Goal: Task Accomplishment & Management: Manage account settings

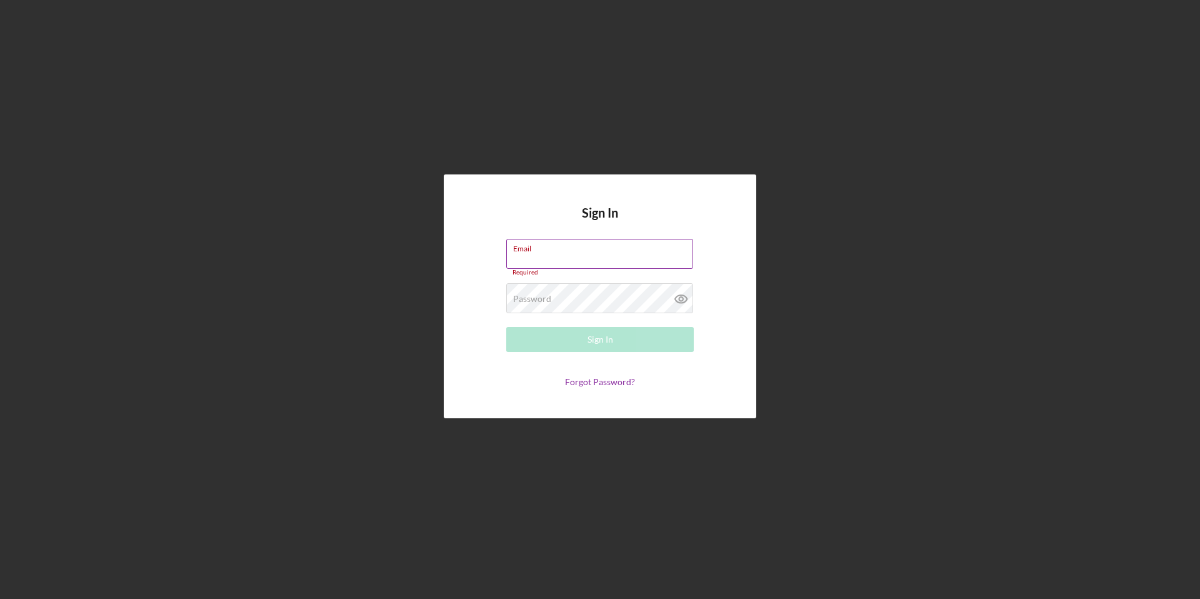
type input "[EMAIL_ADDRESS][DOMAIN_NAME]"
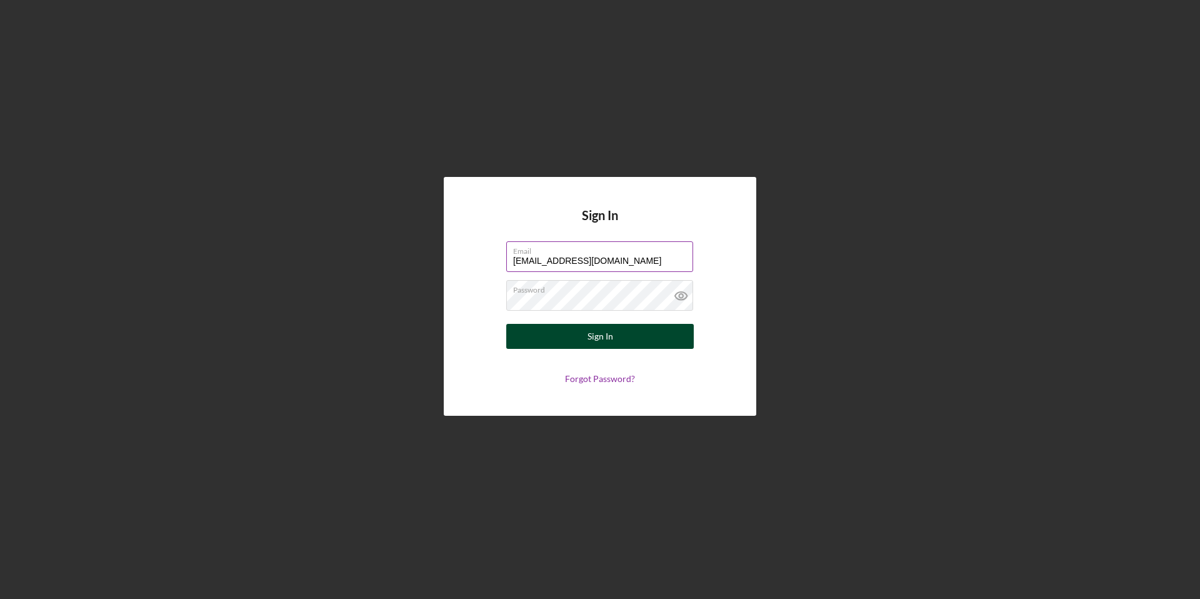
click at [613, 332] on button "Sign In" at bounding box center [600, 336] width 188 height 25
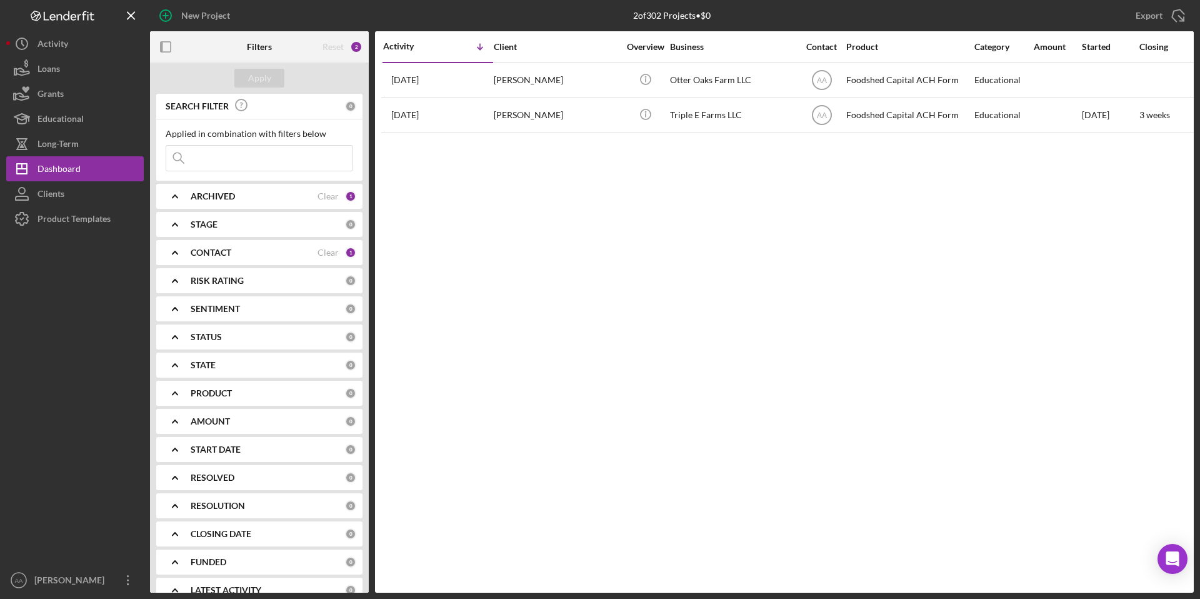
click at [273, 203] on div "ARCHIVED Clear 1" at bounding box center [274, 196] width 166 height 25
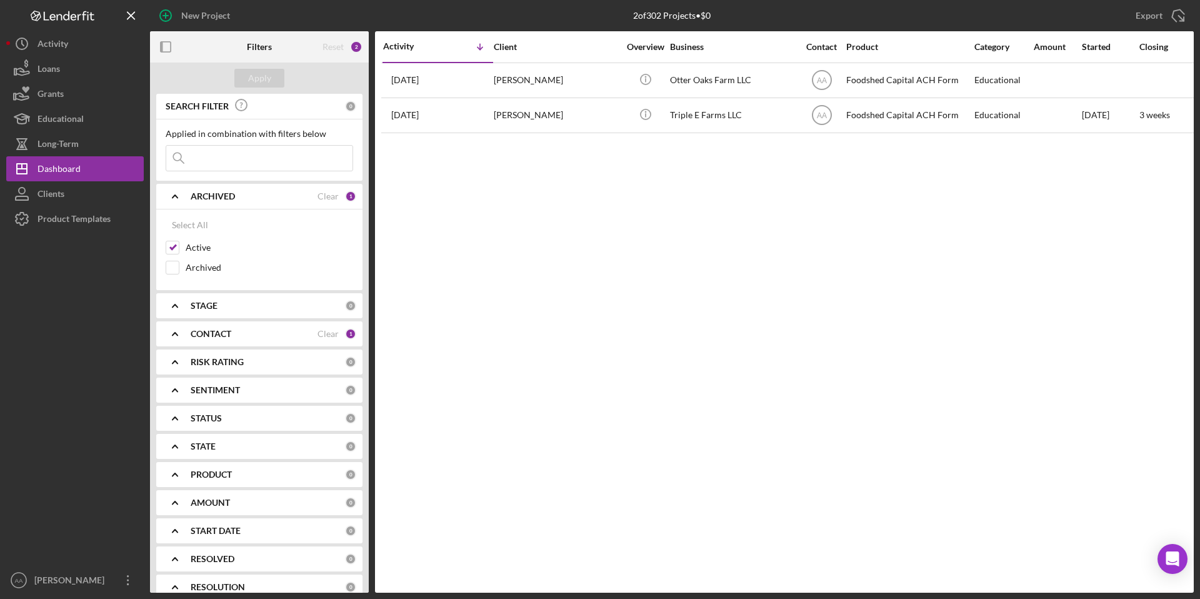
click at [201, 332] on b "CONTACT" at bounding box center [211, 334] width 41 height 10
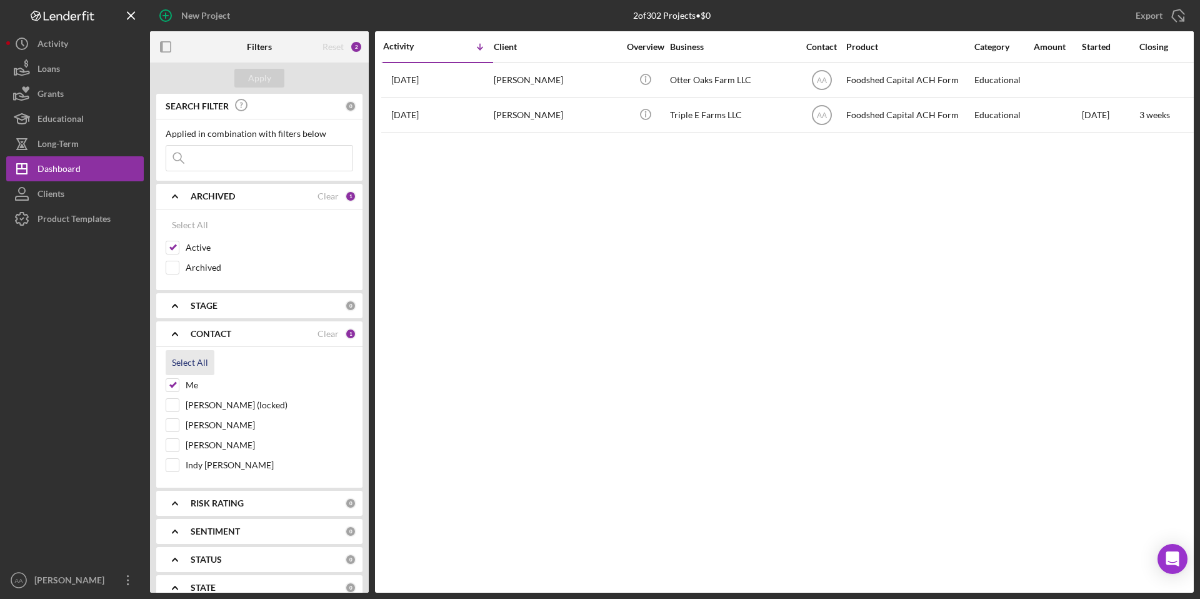
click at [183, 356] on div "Select All" at bounding box center [190, 362] width 36 height 25
checkbox input "true"
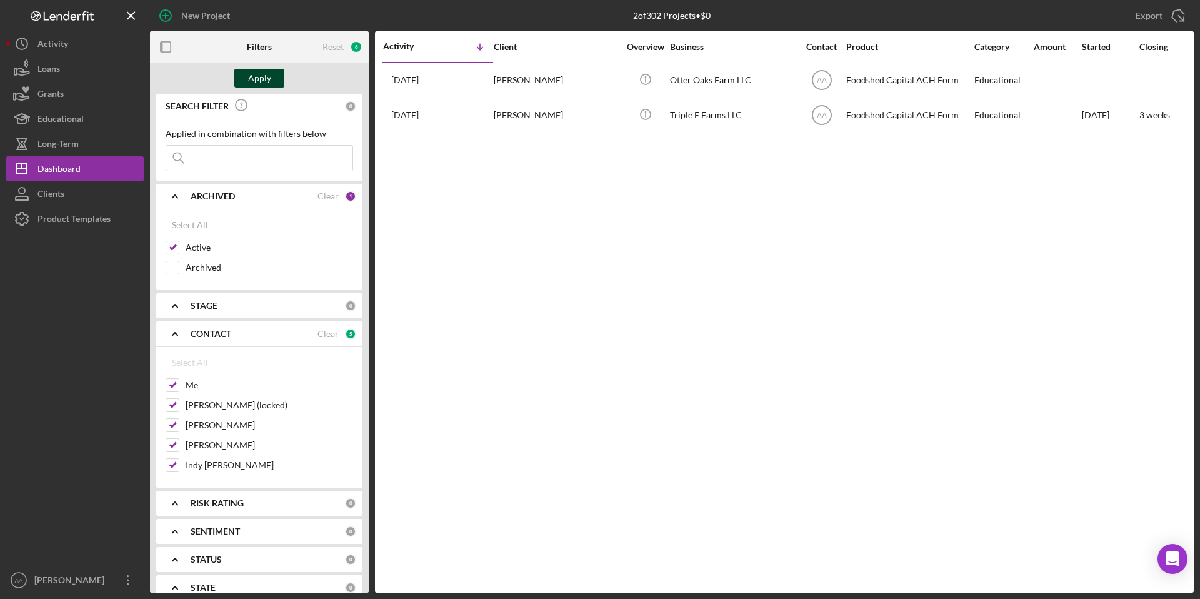
click at [274, 78] on button "Apply" at bounding box center [259, 78] width 50 height 19
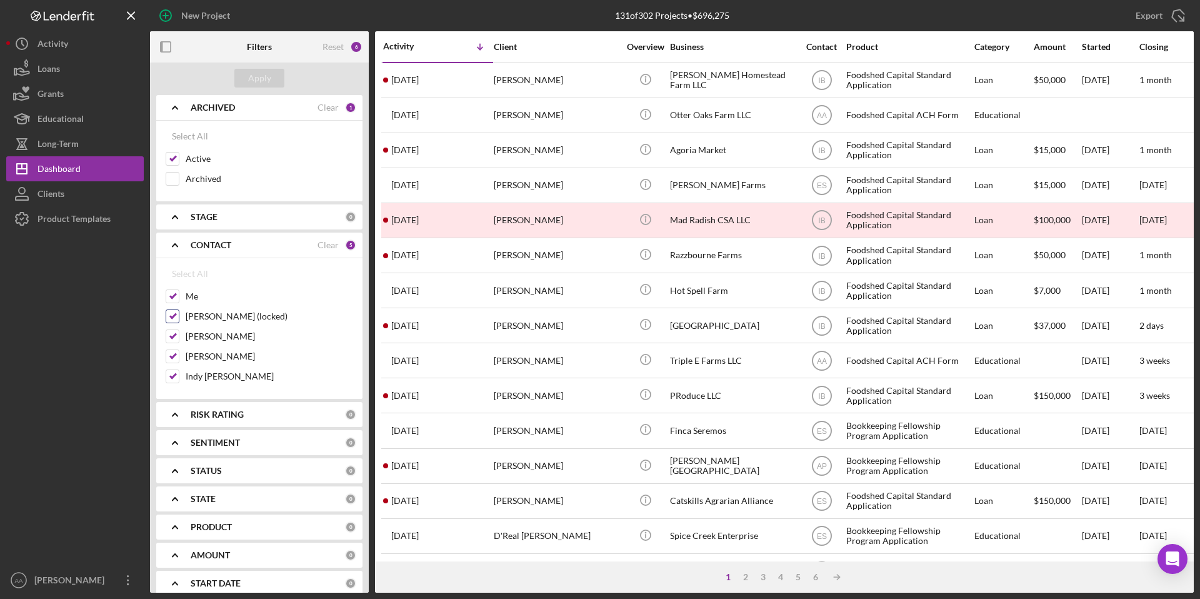
scroll to position [154, 0]
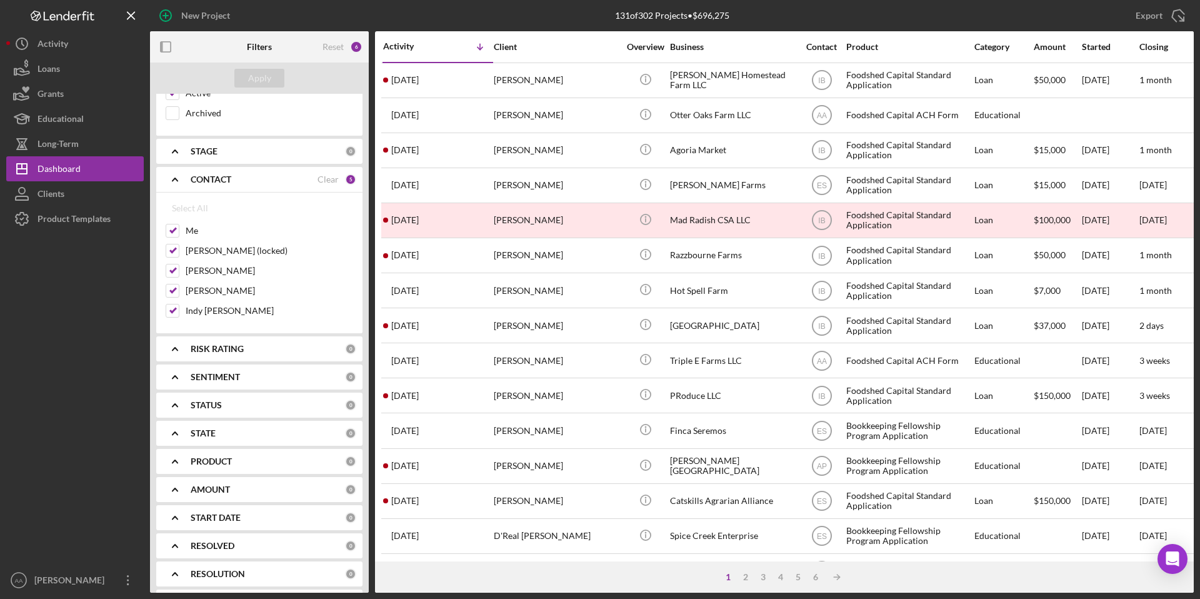
click at [221, 428] on div "STATE 0" at bounding box center [274, 433] width 166 height 11
click at [223, 434] on div "STATE" at bounding box center [268, 433] width 154 height 10
click at [220, 458] on b "PRODUCT" at bounding box center [211, 461] width 41 height 10
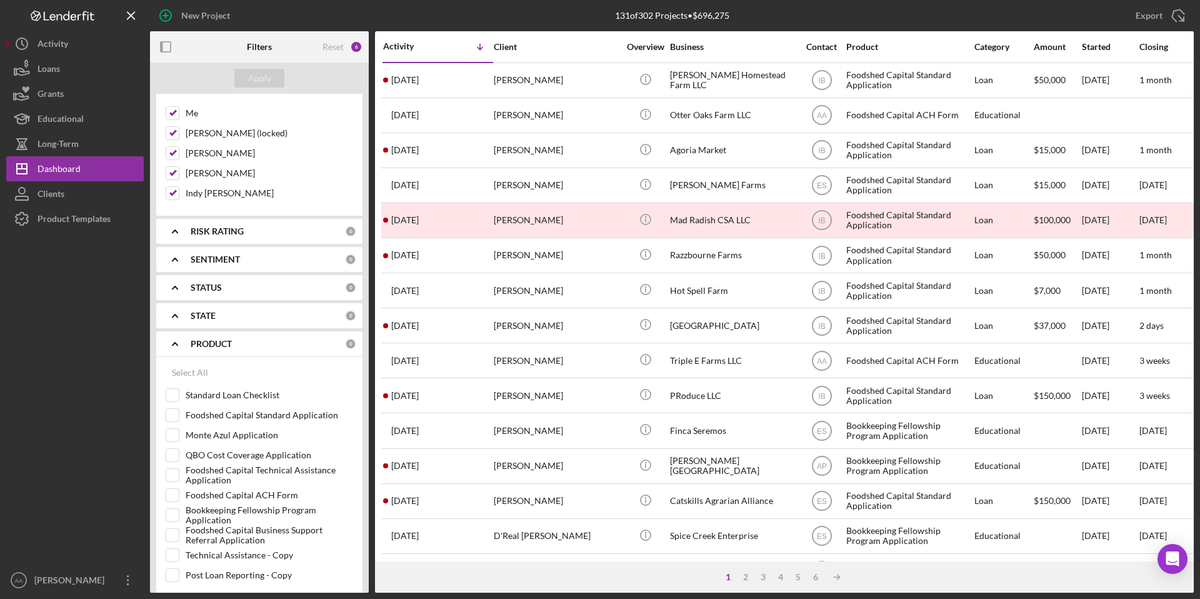
scroll to position [325, 0]
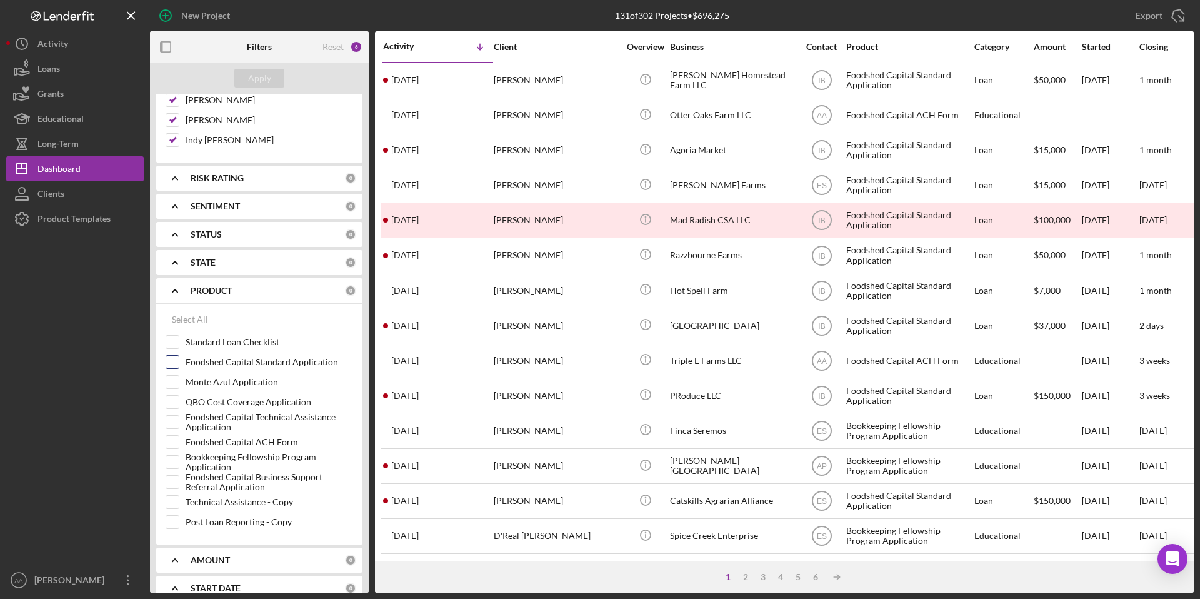
click at [201, 367] on label "Foodshed Capital Standard Application" at bounding box center [270, 362] width 168 height 13
click at [179, 367] on input "Foodshed Capital Standard Application" at bounding box center [172, 362] width 13 height 13
checkbox input "true"
click at [265, 76] on div "Apply" at bounding box center [259, 78] width 23 height 19
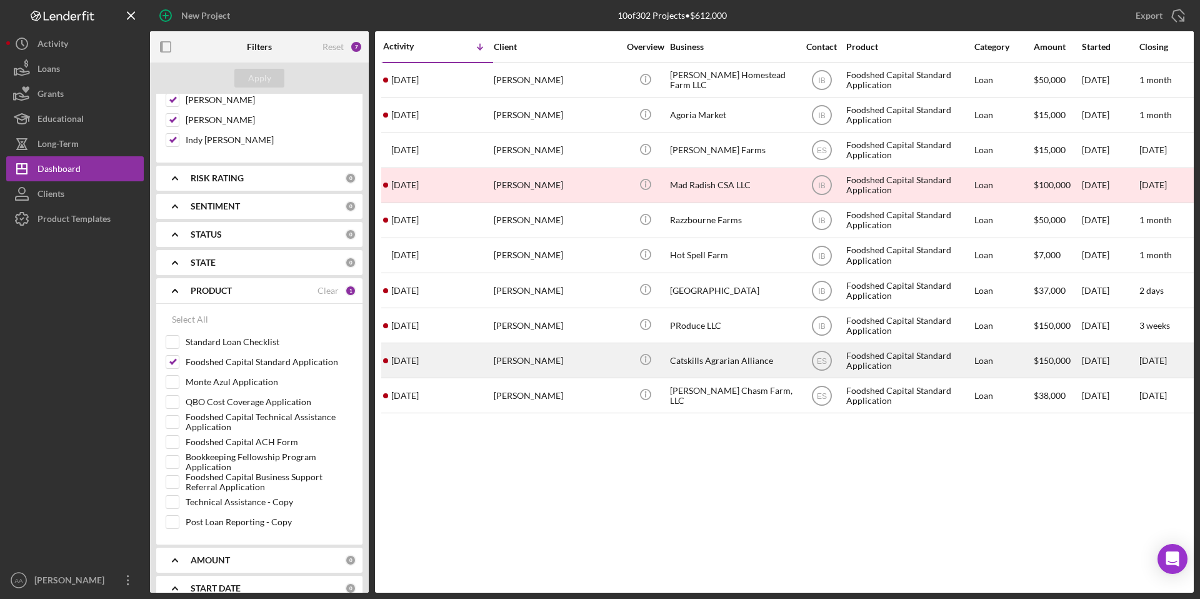
click at [710, 349] on div "Catskills Agrarian Alliance" at bounding box center [732, 360] width 125 height 33
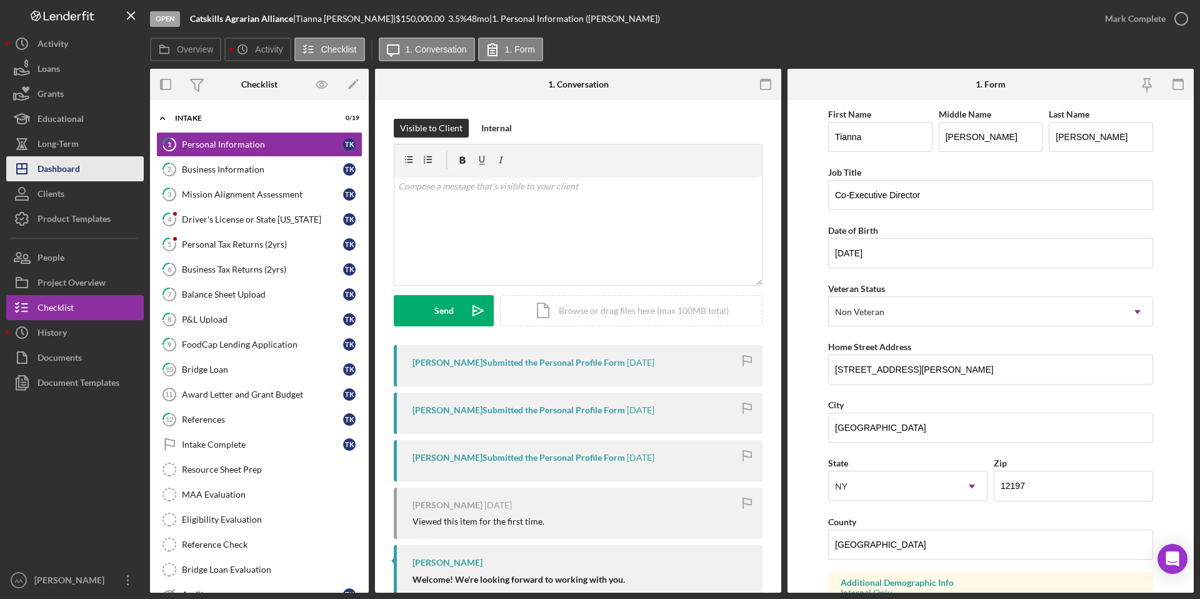
click at [99, 175] on button "Icon/Dashboard Dashboard" at bounding box center [75, 168] width 138 height 25
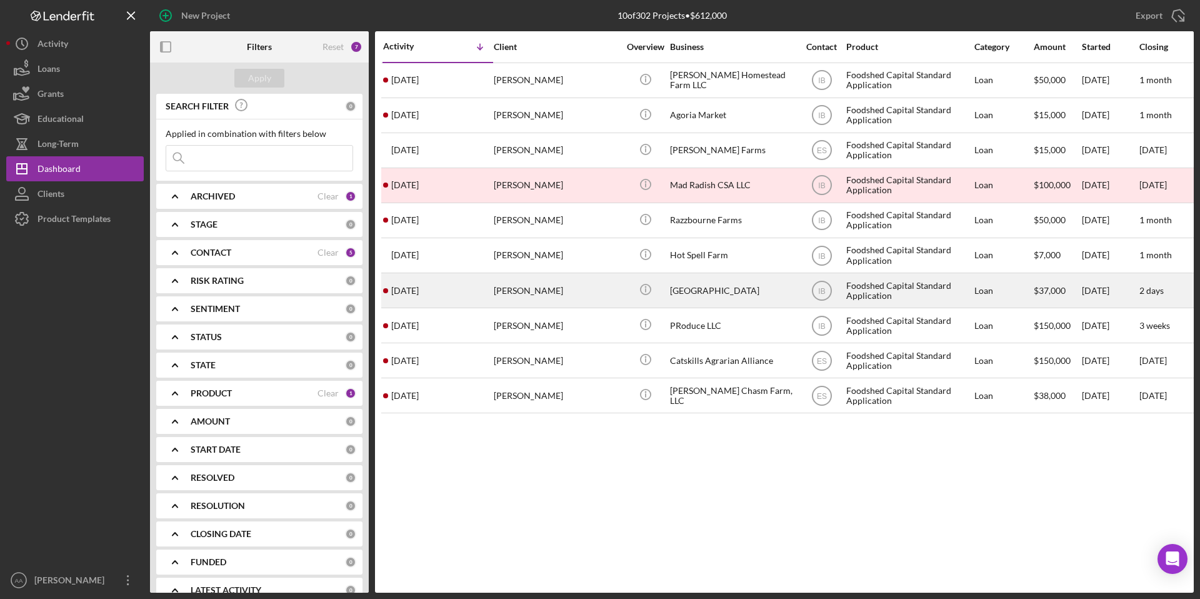
click at [718, 281] on div "[GEOGRAPHIC_DATA]" at bounding box center [732, 290] width 125 height 33
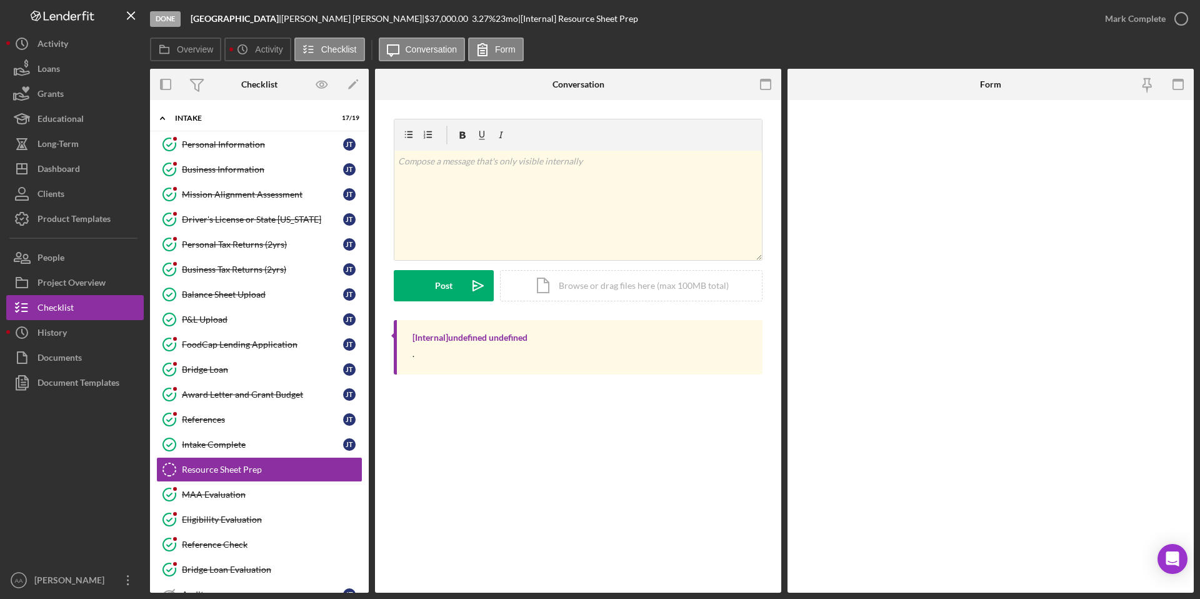
scroll to position [82, 0]
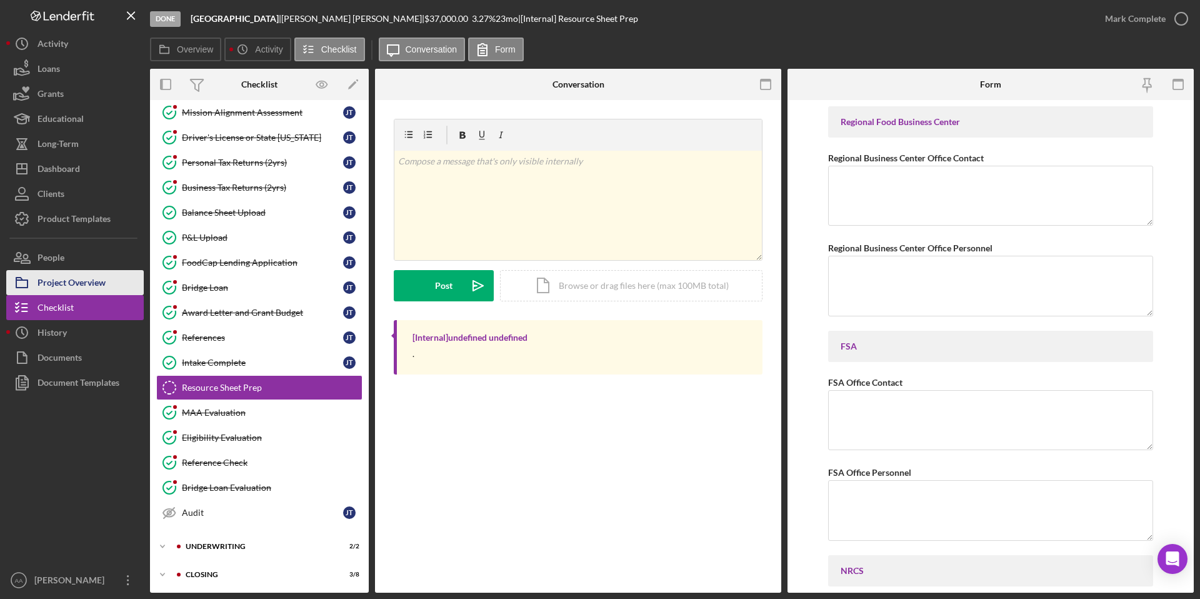
click at [78, 277] on div "Project Overview" at bounding box center [72, 284] width 68 height 28
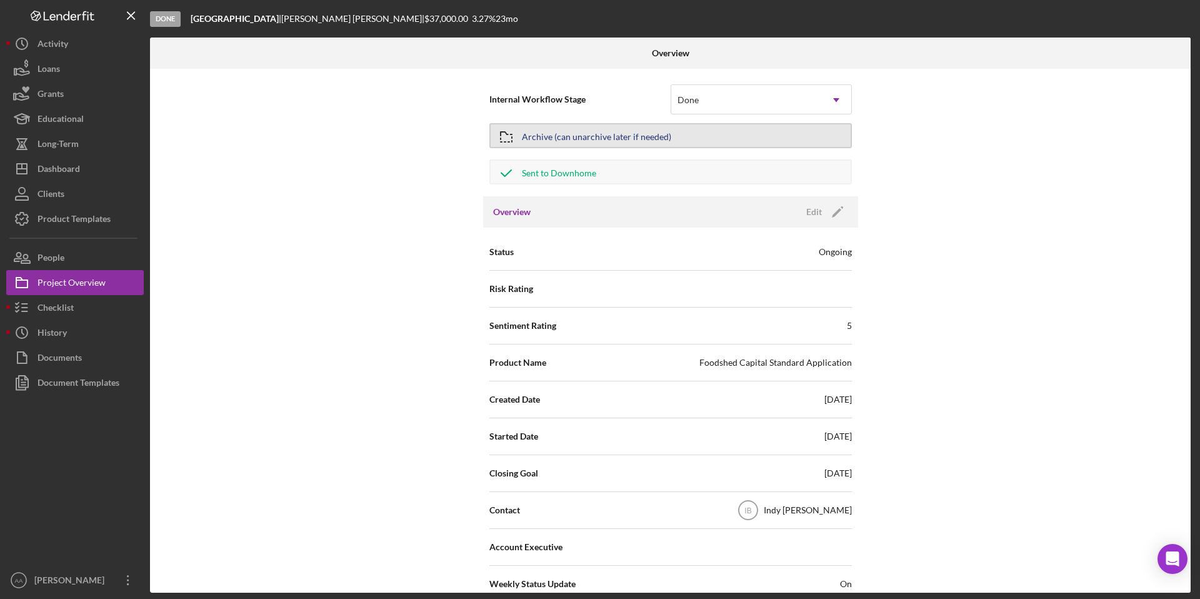
click at [641, 137] on div "Archive (can unarchive later if needed)" at bounding box center [596, 135] width 149 height 23
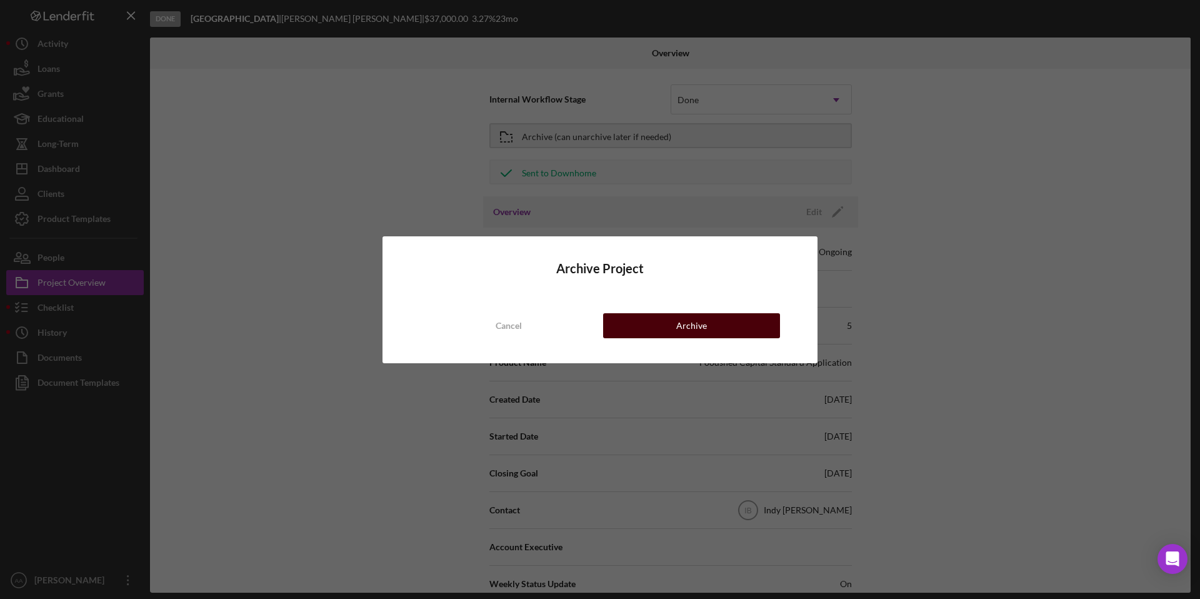
click at [646, 323] on button "Archive" at bounding box center [691, 325] width 177 height 25
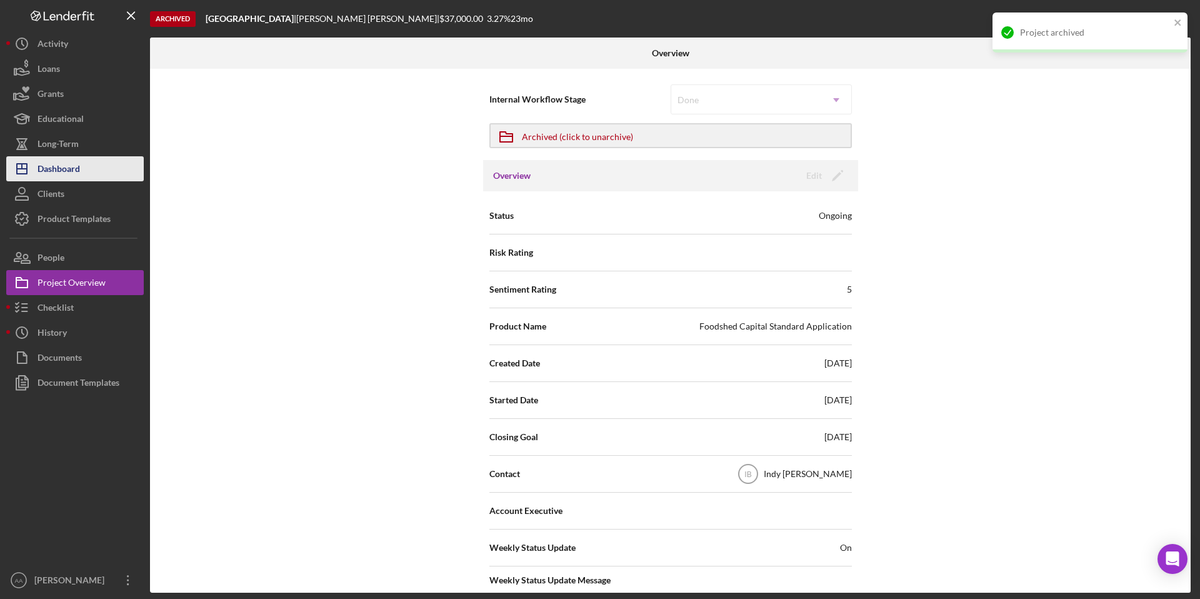
click at [50, 178] on div "Dashboard" at bounding box center [59, 170] width 43 height 28
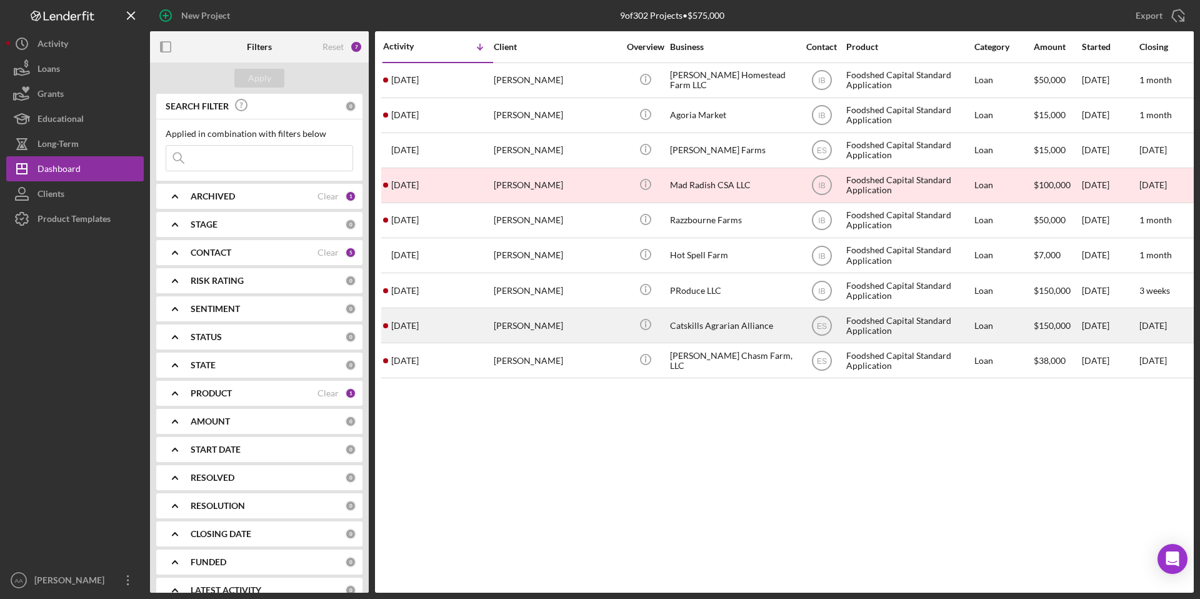
click at [693, 310] on div "Catskills Agrarian Alliance" at bounding box center [732, 325] width 125 height 33
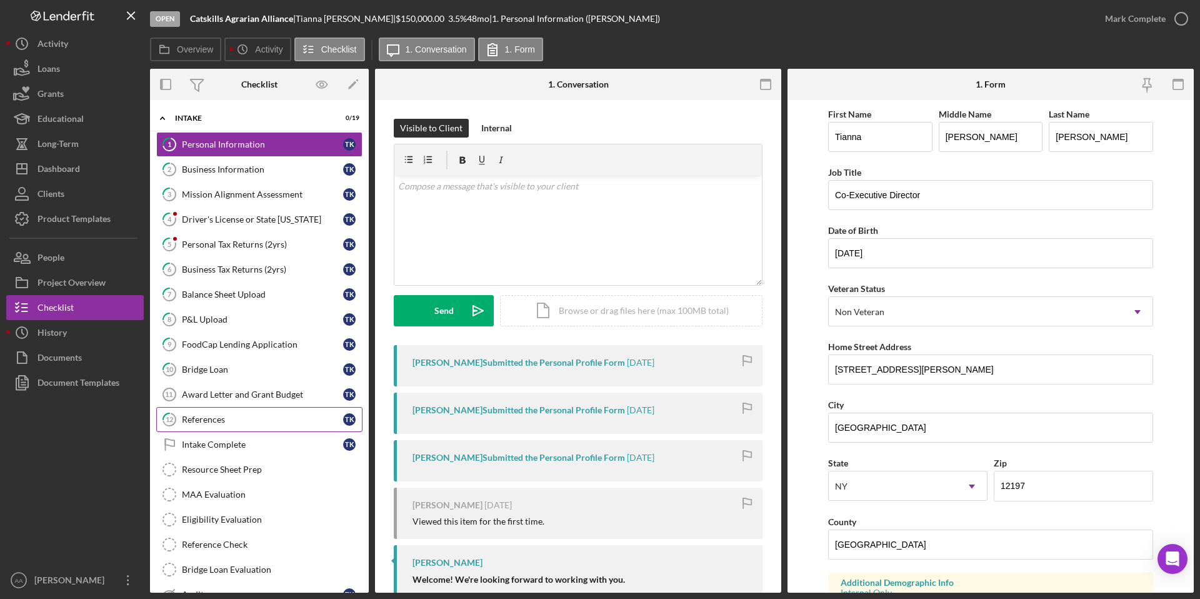
click at [235, 426] on link "12 References T K" at bounding box center [259, 419] width 206 height 25
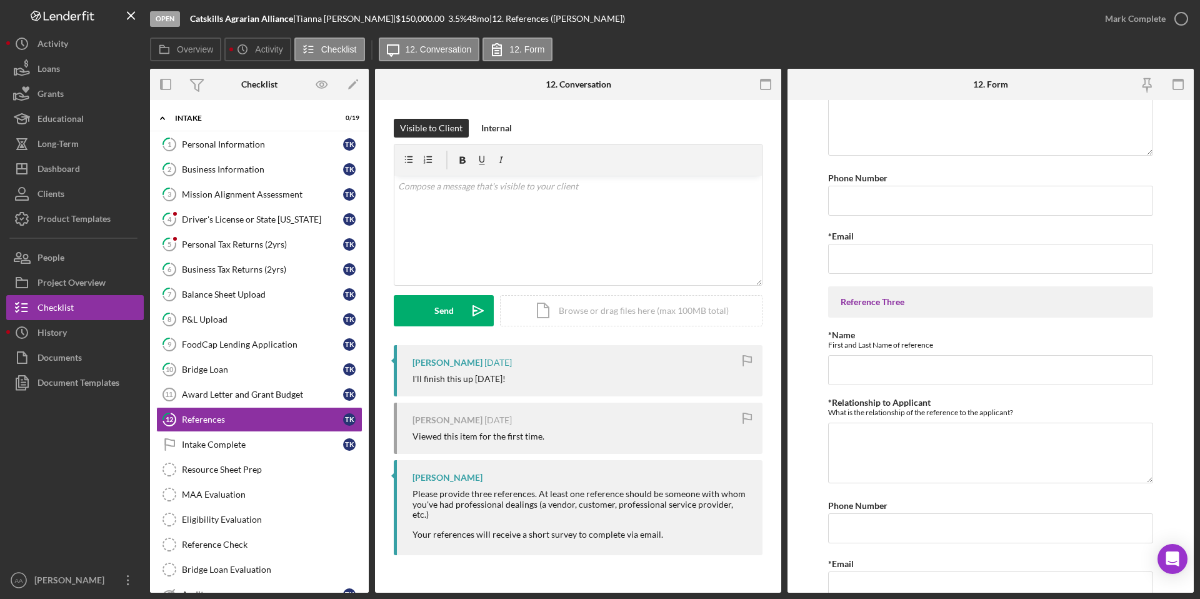
scroll to position [528, 0]
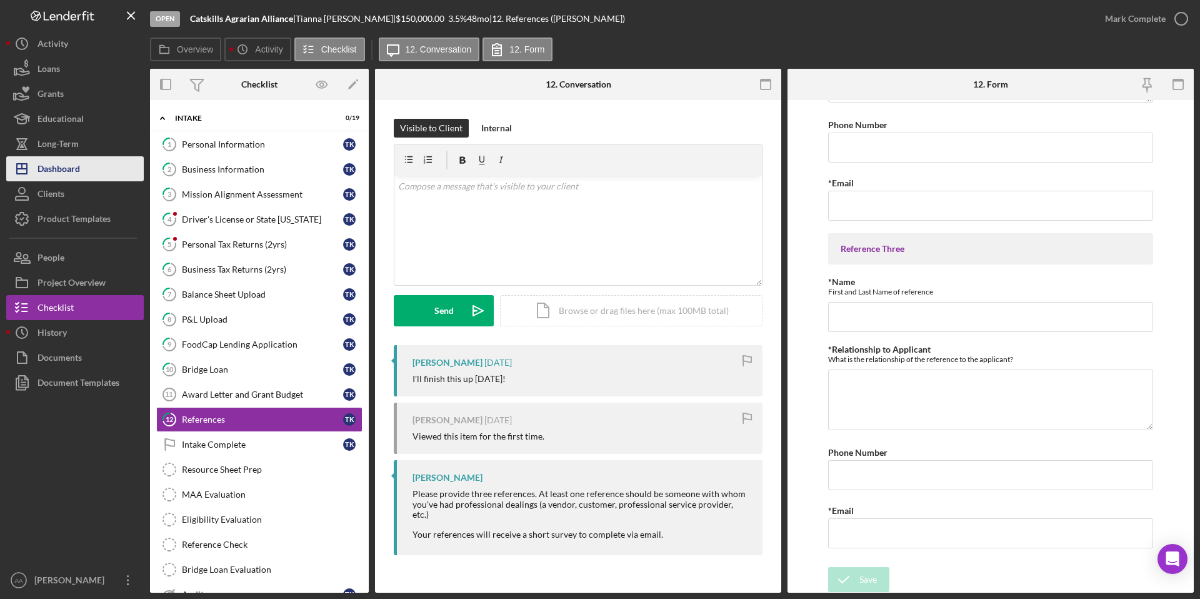
click at [63, 163] on div "Dashboard" at bounding box center [59, 170] width 43 height 28
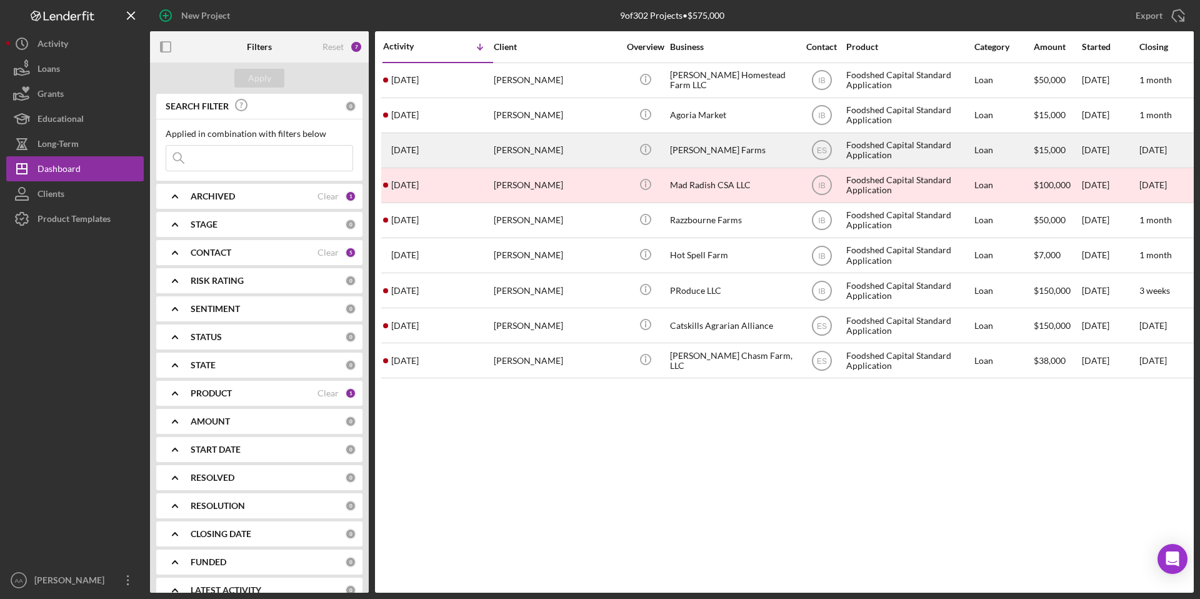
click at [719, 144] on div "[PERSON_NAME] Farms" at bounding box center [732, 150] width 125 height 33
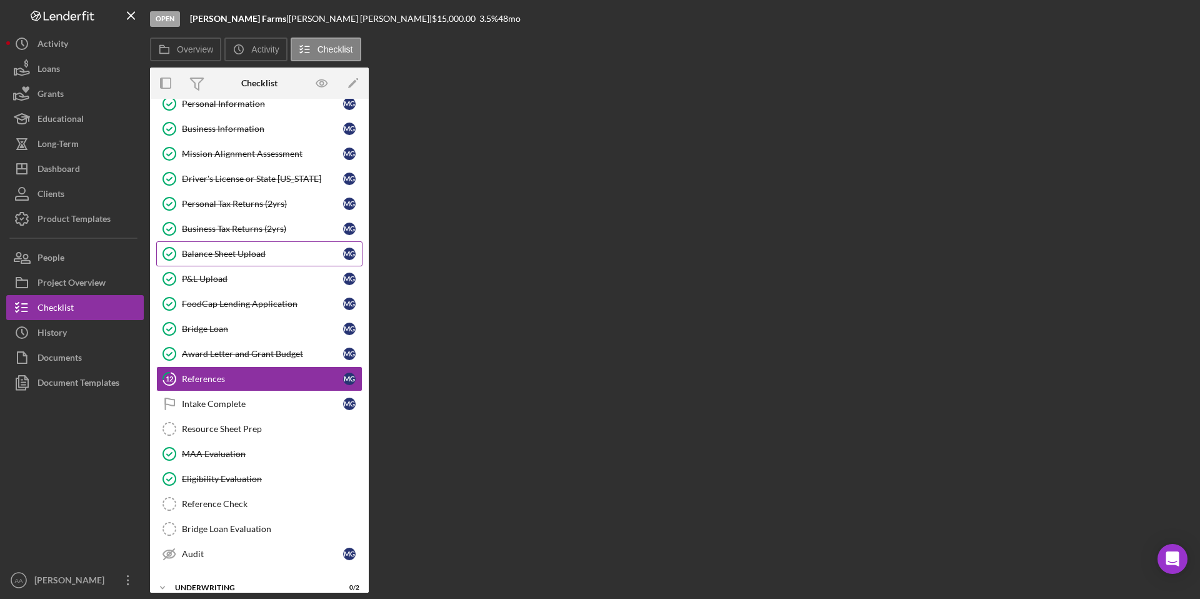
scroll to position [73, 0]
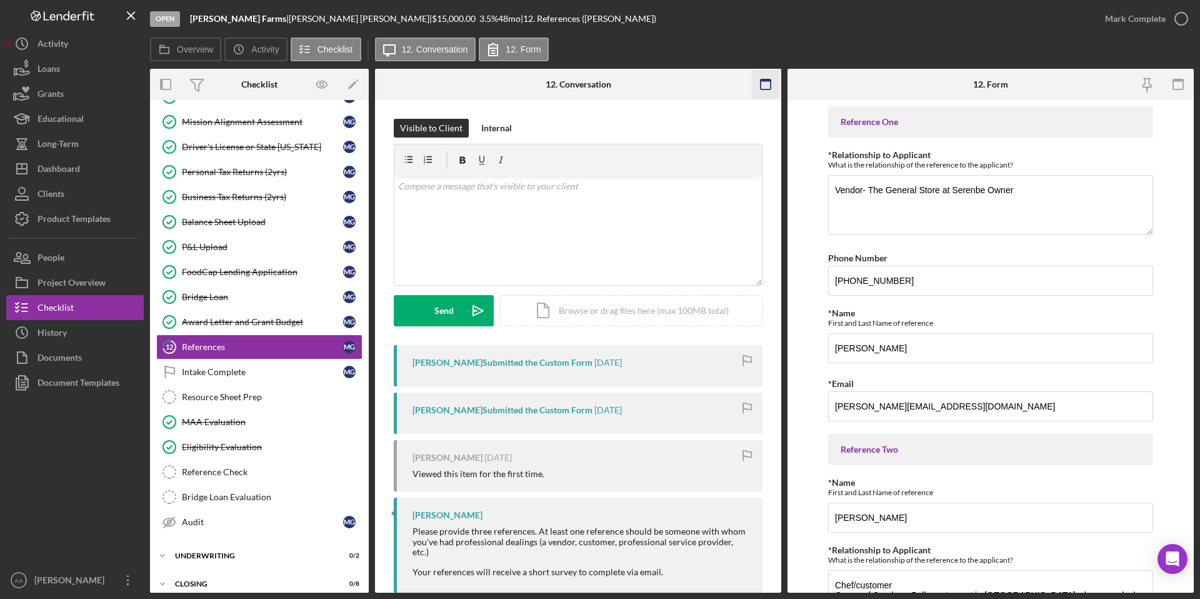
click at [764, 84] on icon "button" at bounding box center [766, 85] width 28 height 28
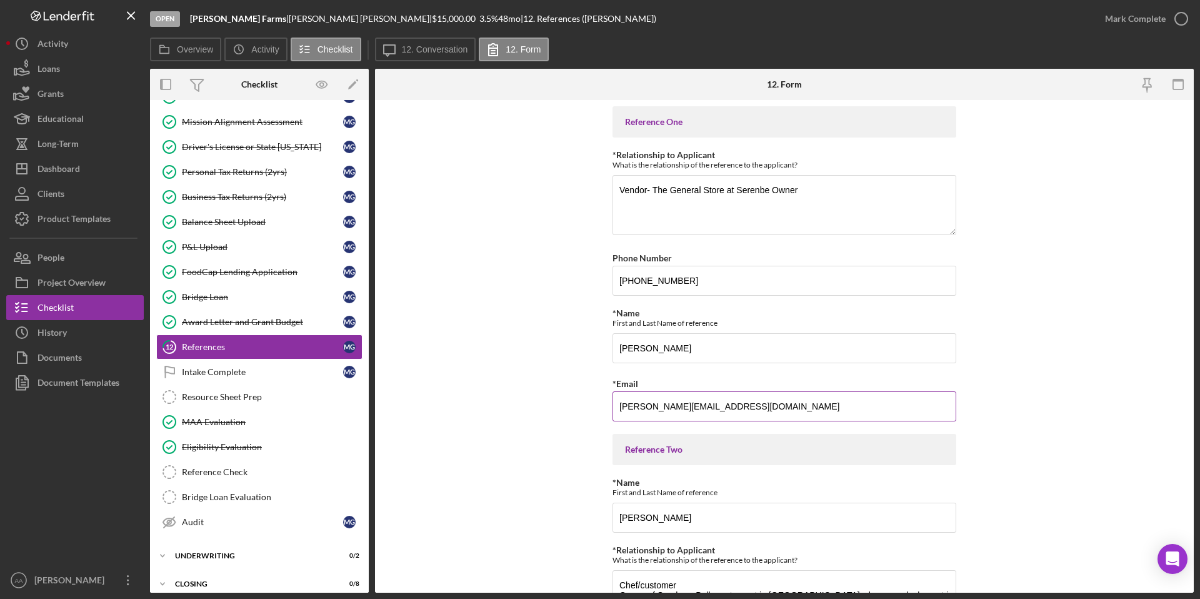
click at [650, 403] on input "[PERSON_NAME][EMAIL_ADDRESS][DOMAIN_NAME]" at bounding box center [785, 406] width 344 height 30
click at [289, 16] on div "[PERSON_NAME] |" at bounding box center [360, 19] width 143 height 10
drag, startPoint x: 303, startPoint y: 18, endPoint x: 275, endPoint y: 18, distance: 28.1
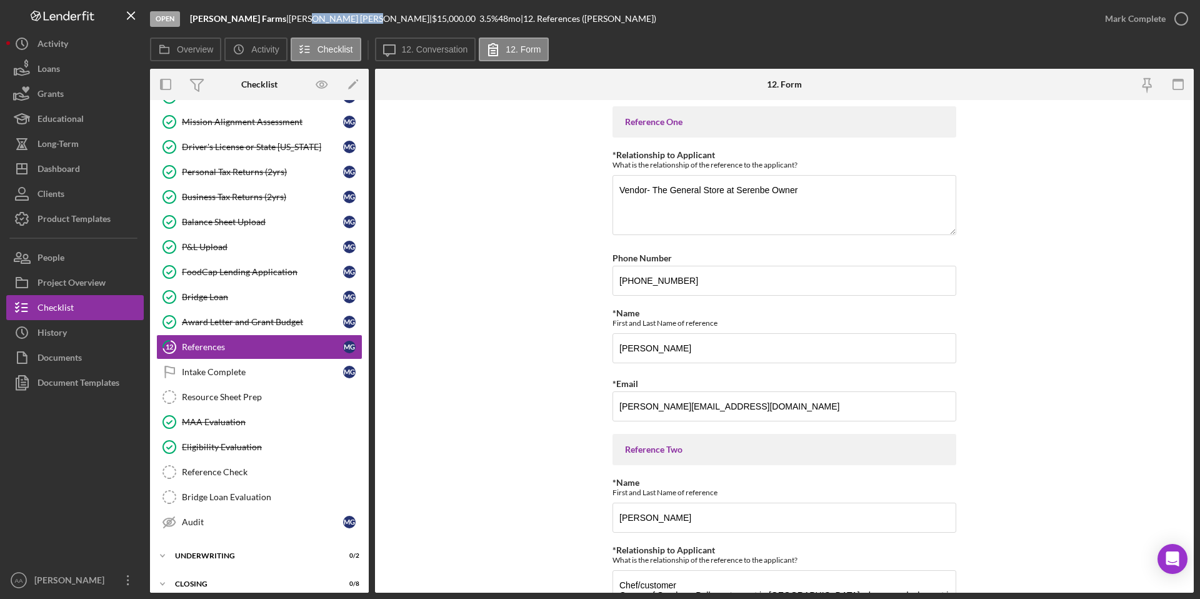
click at [289, 18] on div "[PERSON_NAME] |" at bounding box center [360, 19] width 143 height 10
drag, startPoint x: 304, startPoint y: 18, endPoint x: 252, endPoint y: 18, distance: 51.9
click at [289, 18] on div "[PERSON_NAME] |" at bounding box center [360, 19] width 143 height 10
copy div "[PERSON_NAME]"
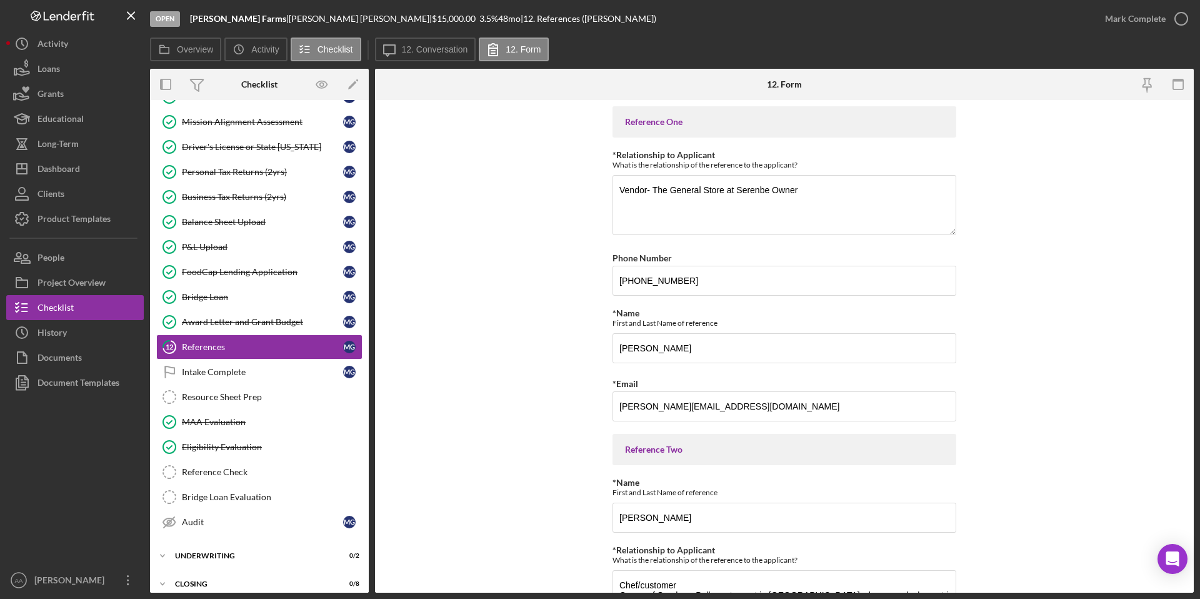
click at [239, 16] on b "[PERSON_NAME] Farms" at bounding box center [238, 18] width 96 height 11
drag, startPoint x: 241, startPoint y: 19, endPoint x: 192, endPoint y: 18, distance: 49.4
click at [192, 18] on div "[PERSON_NAME] Farms |" at bounding box center [239, 19] width 99 height 10
copy b "[PERSON_NAME] Farms"
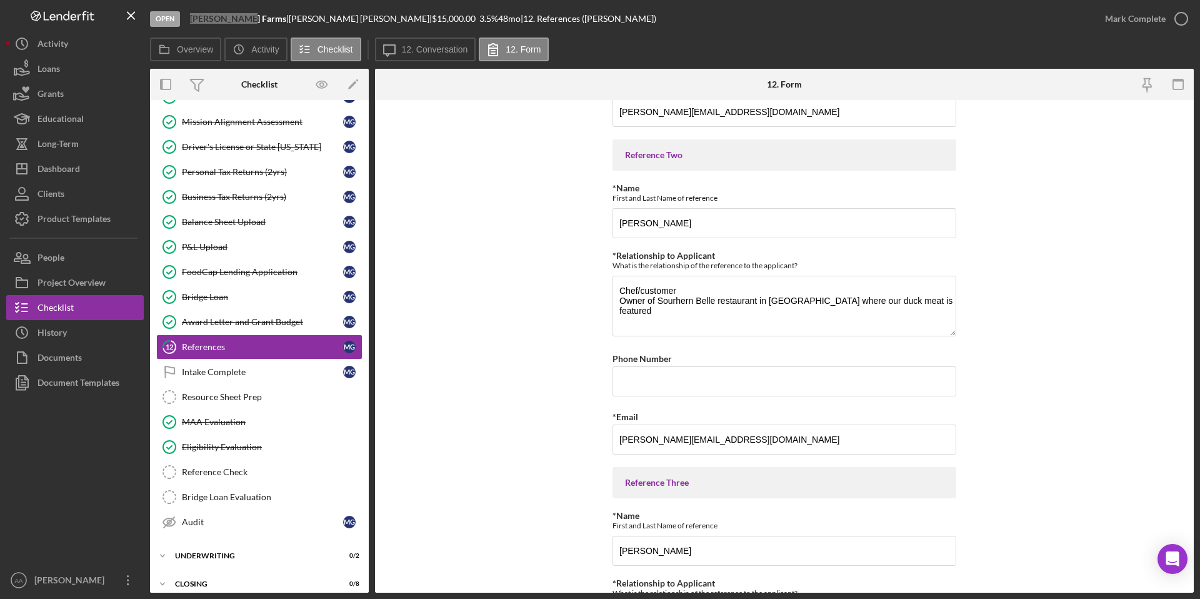
scroll to position [322, 0]
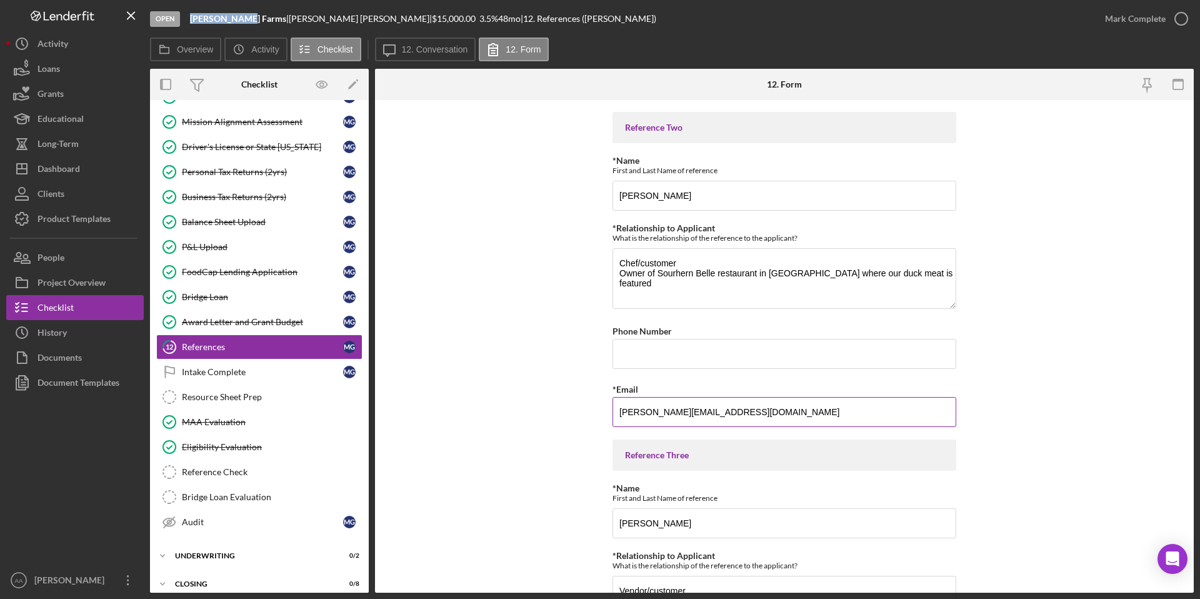
click at [662, 413] on input "[PERSON_NAME][EMAIL_ADDRESS][DOMAIN_NAME]" at bounding box center [785, 412] width 344 height 30
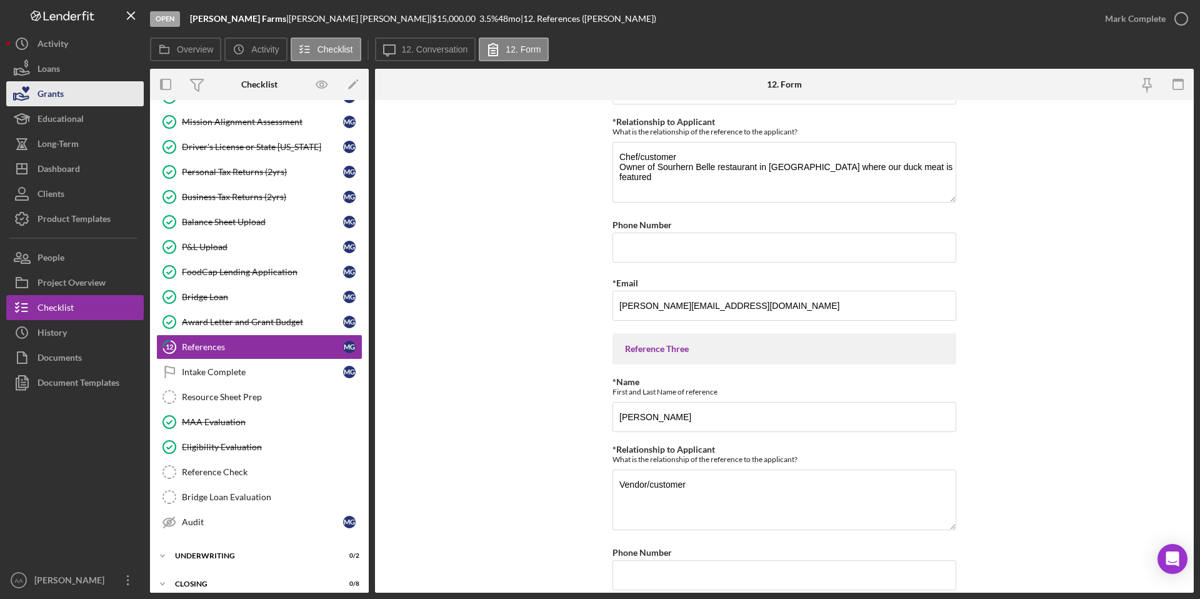
scroll to position [528, 0]
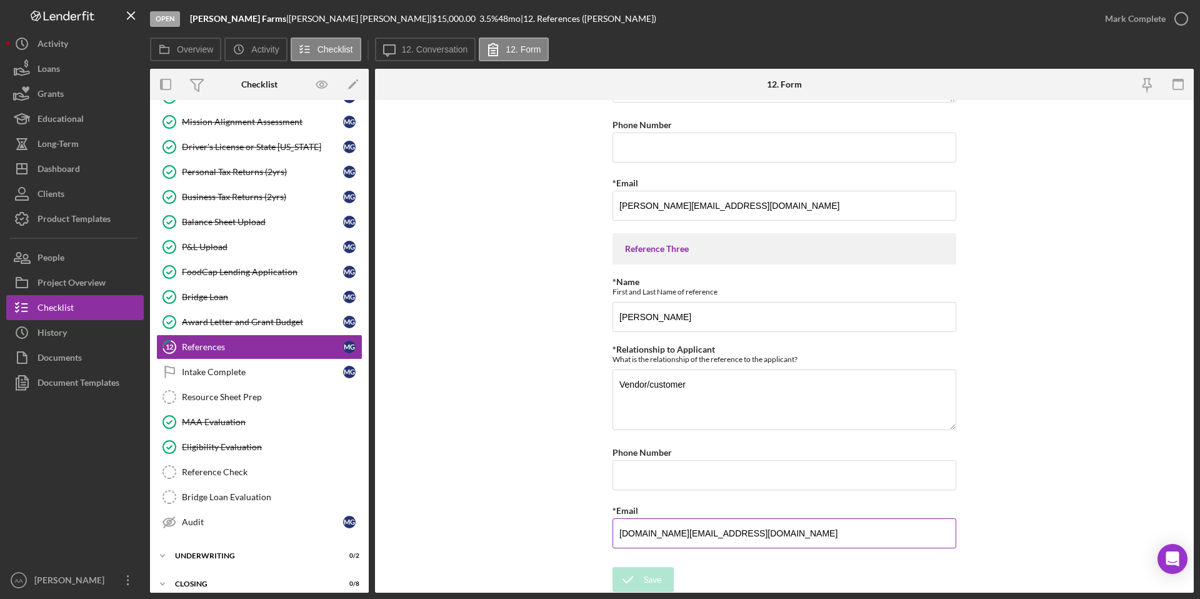
click at [643, 532] on input "[DOMAIN_NAME][EMAIL_ADDRESS][DOMAIN_NAME]" at bounding box center [785, 533] width 344 height 30
click at [1178, 21] on icon "button" at bounding box center [1181, 18] width 31 height 31
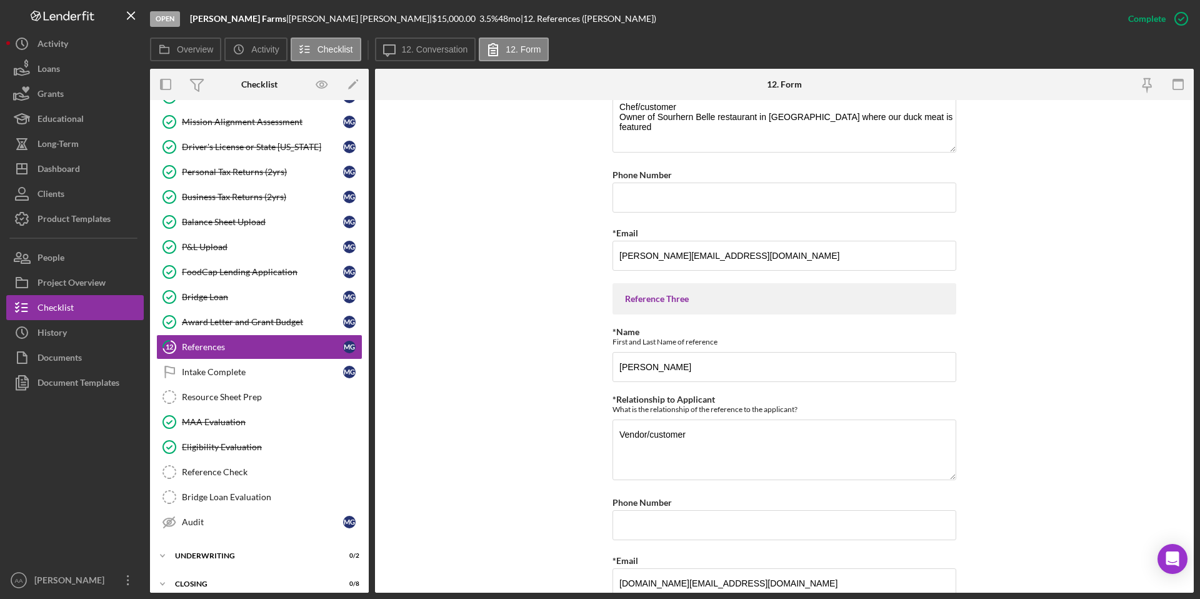
scroll to position [578, 0]
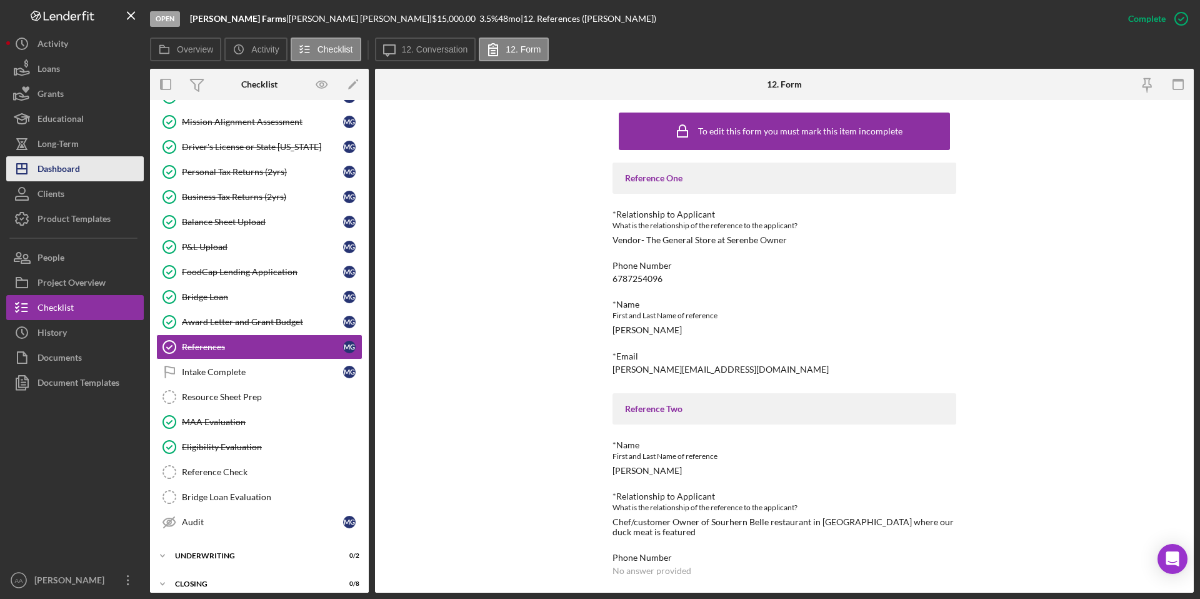
click at [71, 166] on div "Dashboard" at bounding box center [59, 170] width 43 height 28
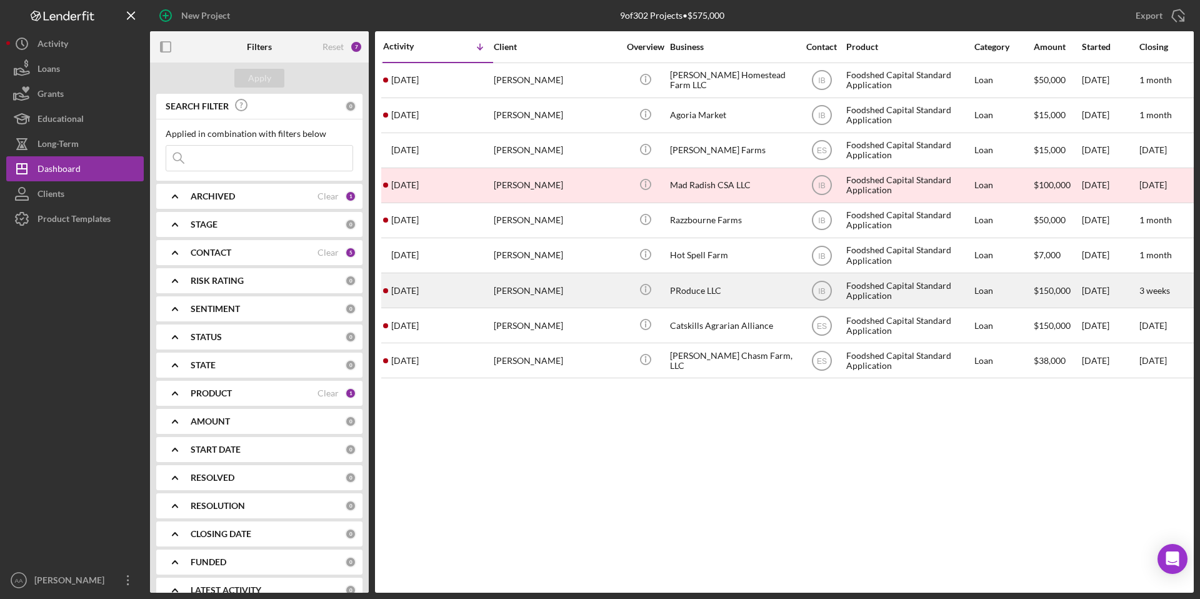
click at [680, 283] on div "PRoduce LLC" at bounding box center [732, 290] width 125 height 33
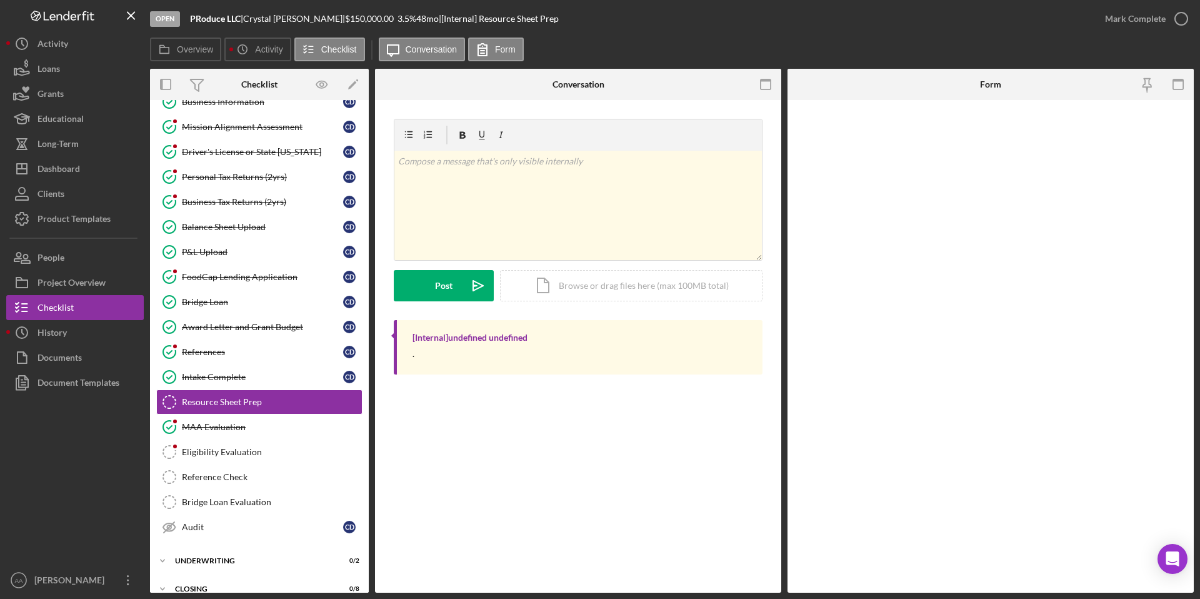
scroll to position [109, 0]
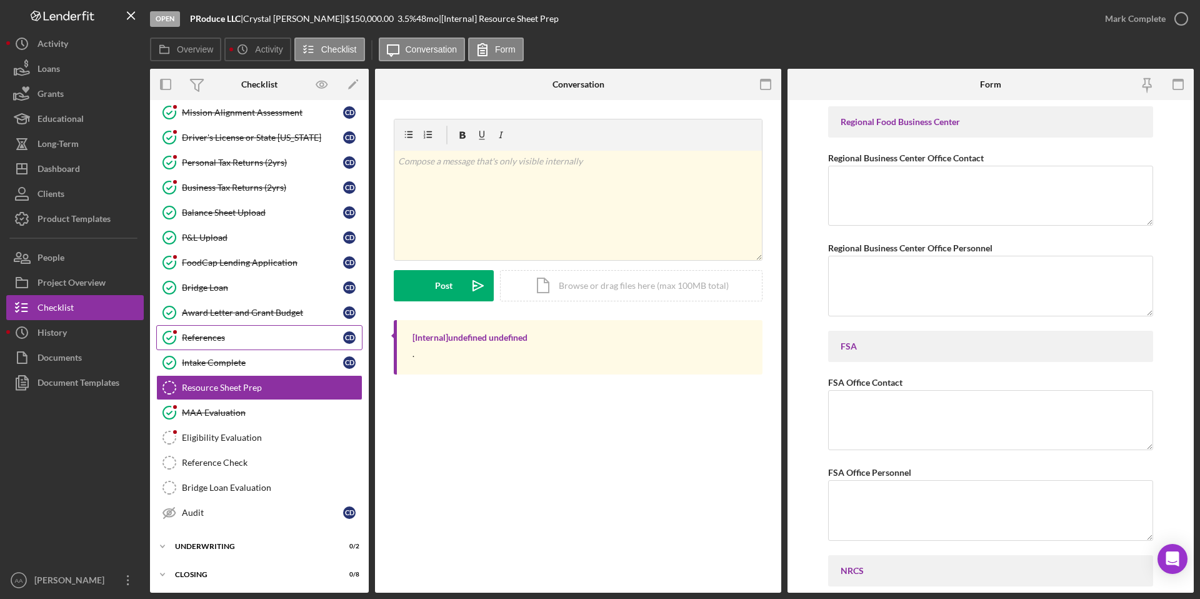
click at [269, 340] on div "References" at bounding box center [262, 338] width 161 height 10
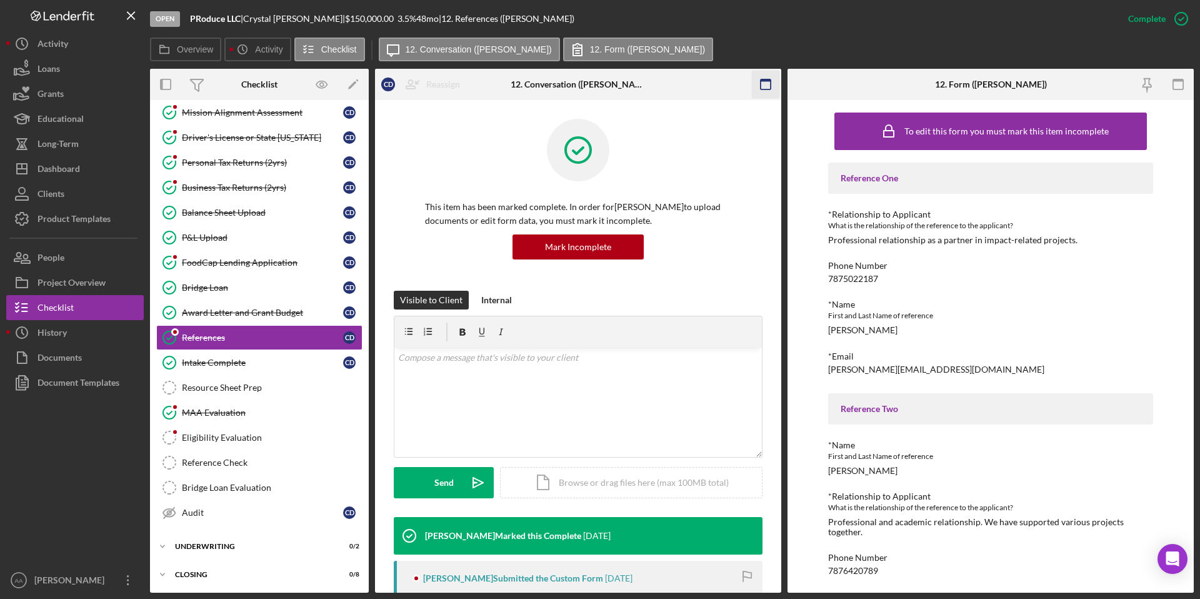
click at [766, 88] on icon "button" at bounding box center [766, 85] width 28 height 28
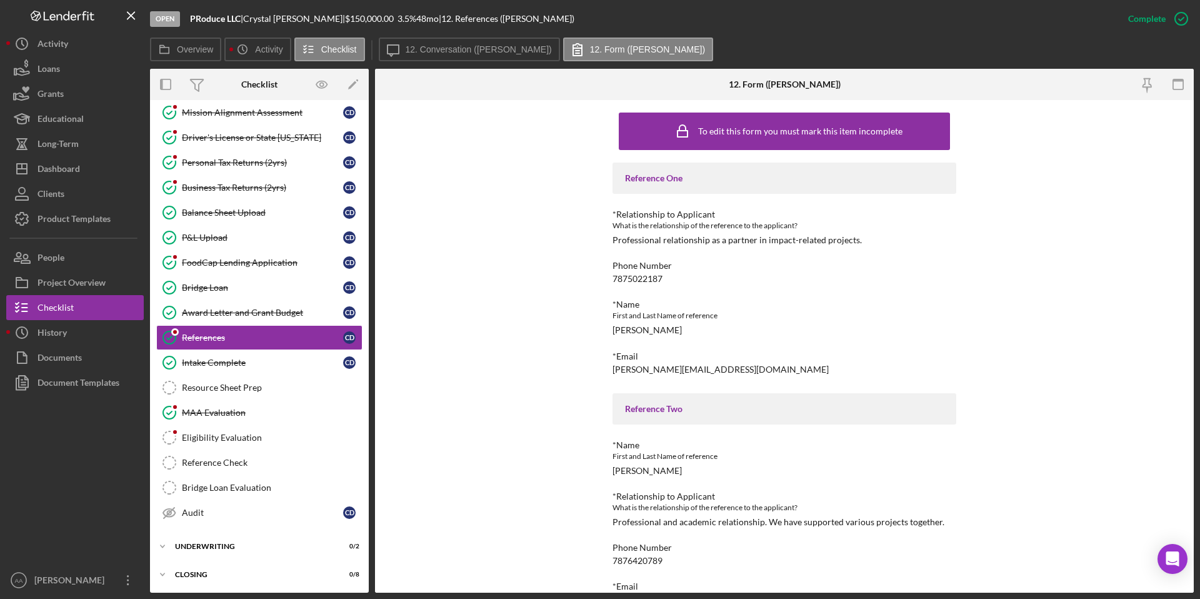
scroll to position [12, 0]
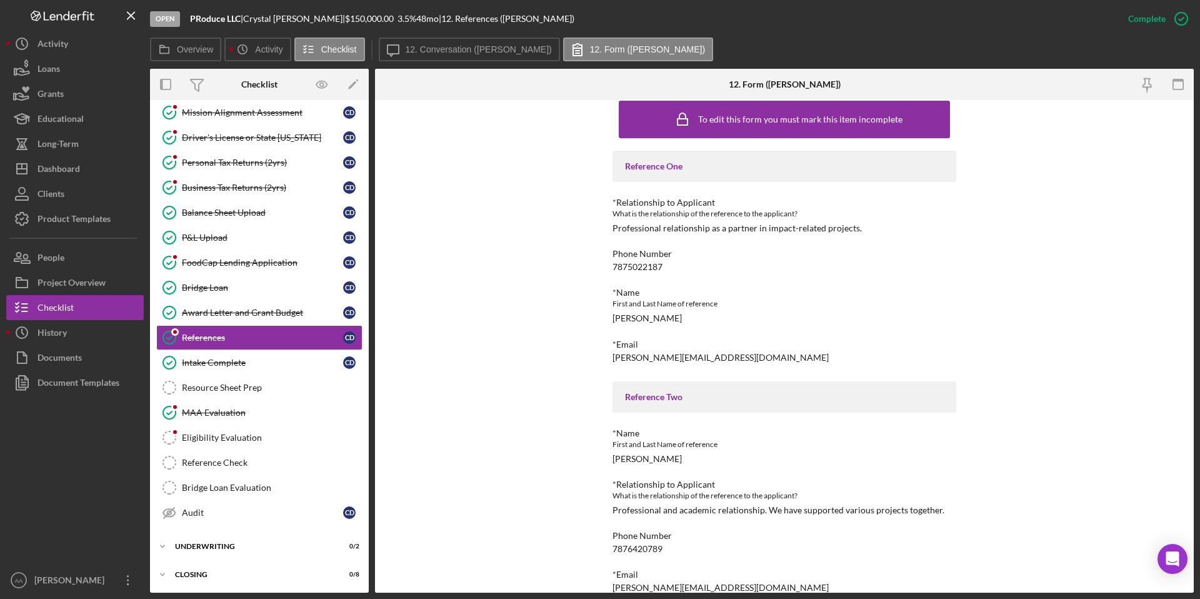
click at [673, 353] on div "[PERSON_NAME][EMAIL_ADDRESS][DOMAIN_NAME]" at bounding box center [721, 358] width 216 height 10
click at [240, 18] on b "PRoduce LLC" at bounding box center [215, 18] width 51 height 11
drag, startPoint x: 243, startPoint y: 18, endPoint x: 188, endPoint y: 15, distance: 55.1
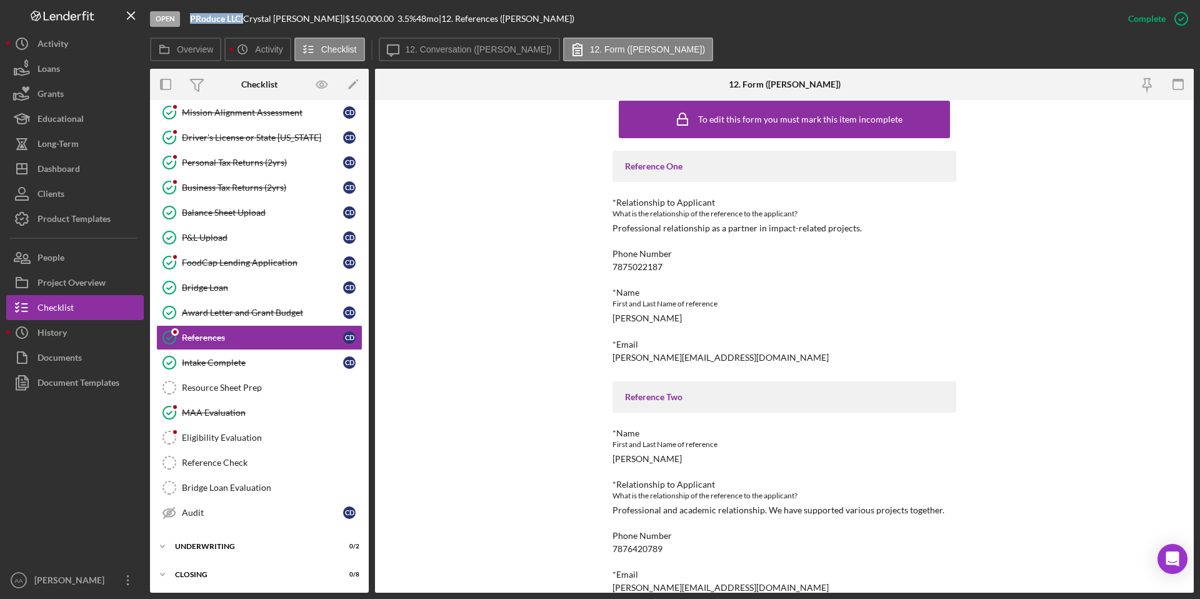
click at [188, 15] on div "Open PRoduce LLC | [PERSON_NAME] | $150,000.00 3.5 % 48 mo | 12. References ([P…" at bounding box center [633, 19] width 966 height 38
copy div "PRoduce LLC"
click at [624, 319] on div "[PERSON_NAME]" at bounding box center [647, 318] width 69 height 10
copy div "[PERSON_NAME]"
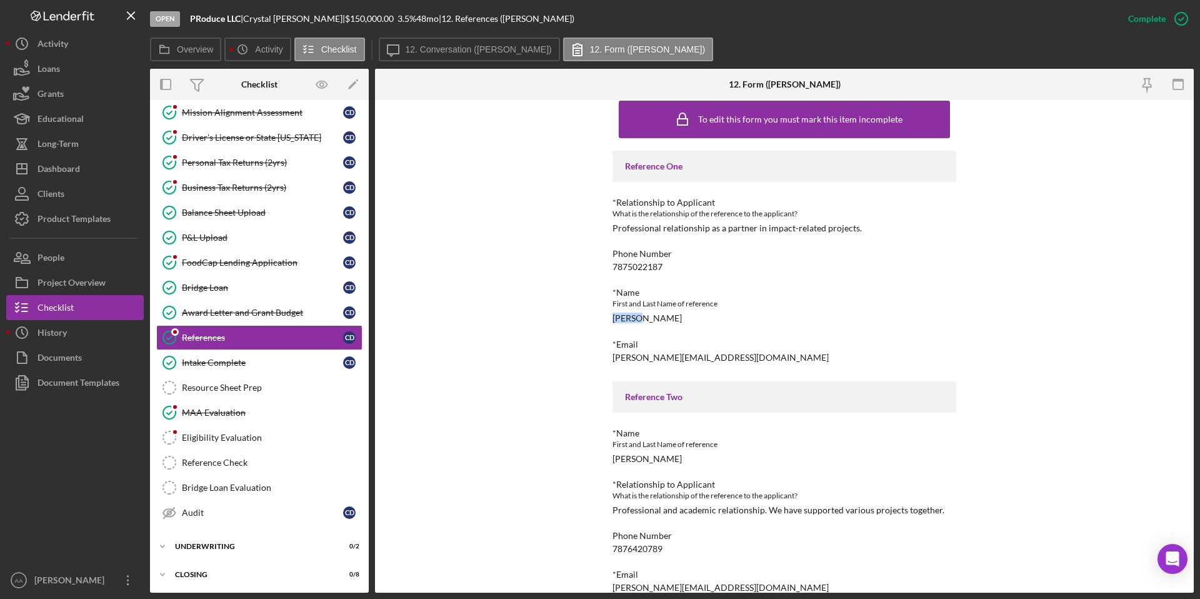
click at [234, 21] on b "PRoduce LLC" at bounding box center [215, 18] width 51 height 11
drag, startPoint x: 298, startPoint y: 18, endPoint x: 253, endPoint y: 16, distance: 45.1
click at [253, 16] on div "[PERSON_NAME] |" at bounding box center [294, 19] width 102 height 10
copy div "[PERSON_NAME]"
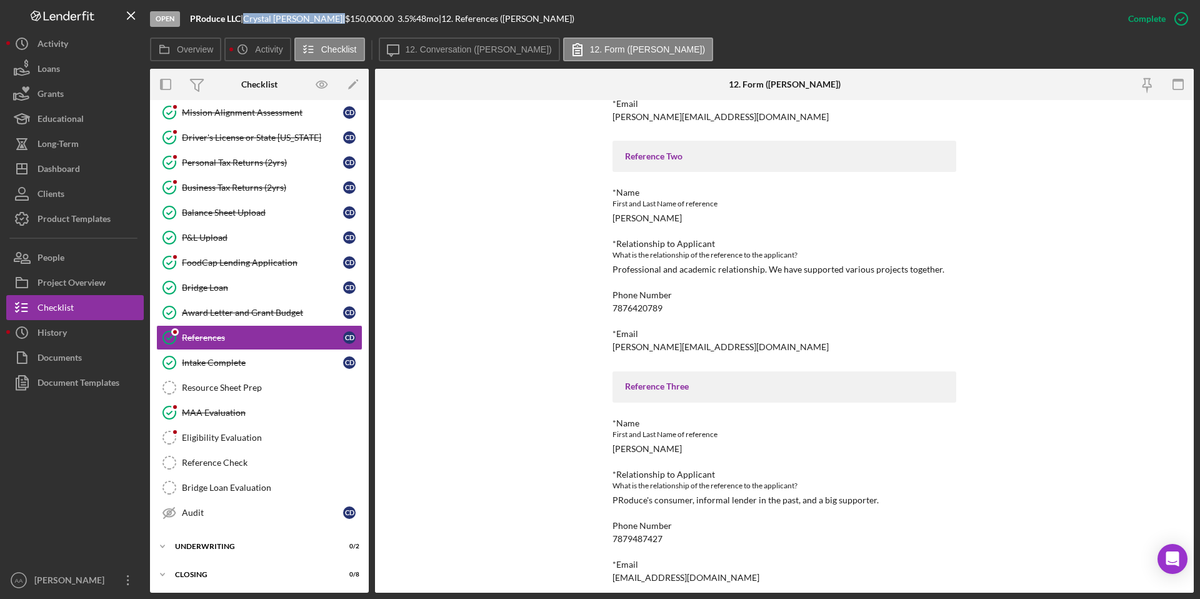
scroll to position [256, 0]
click at [676, 341] on div "[PERSON_NAME][EMAIL_ADDRESS][DOMAIN_NAME]" at bounding box center [721, 344] width 216 height 10
copy div "[PERSON_NAME][EMAIL_ADDRESS][DOMAIN_NAME]"
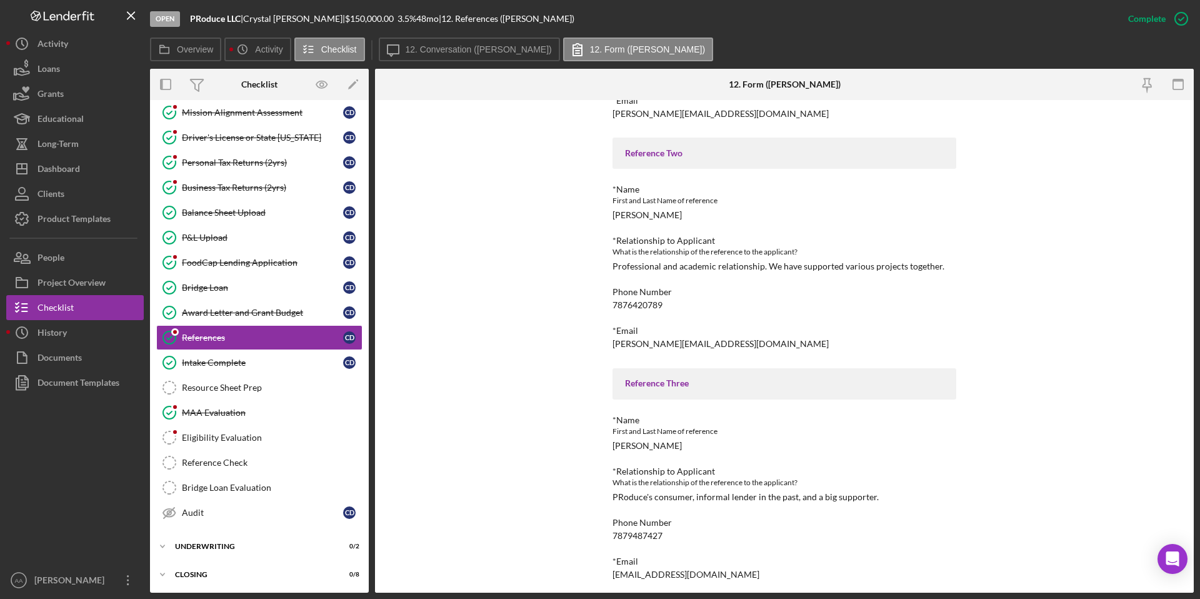
click at [214, 16] on b "PRoduce LLC" at bounding box center [215, 18] width 51 height 11
click at [216, 19] on b "PRoduce LLC" at bounding box center [215, 18] width 51 height 11
drag, startPoint x: 243, startPoint y: 18, endPoint x: 189, endPoint y: 17, distance: 53.1
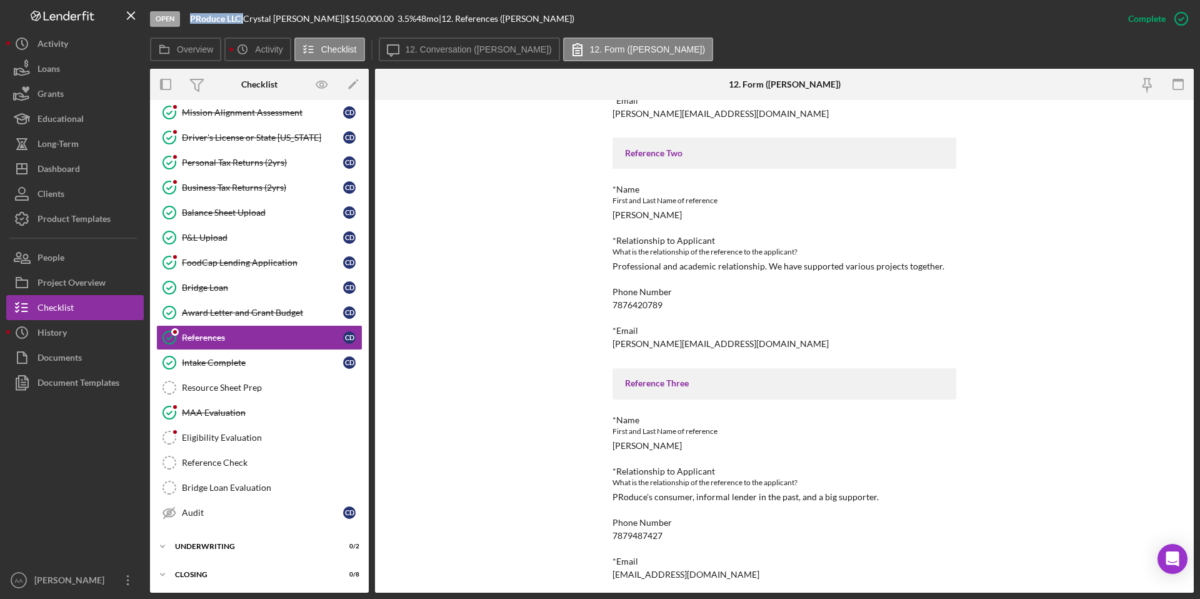
click at [189, 17] on div "Open PRoduce LLC | [PERSON_NAME] | $150,000.00 3.5 % 48 mo | 12. References ([P…" at bounding box center [633, 19] width 966 height 38
copy div "PRoduce LLC"
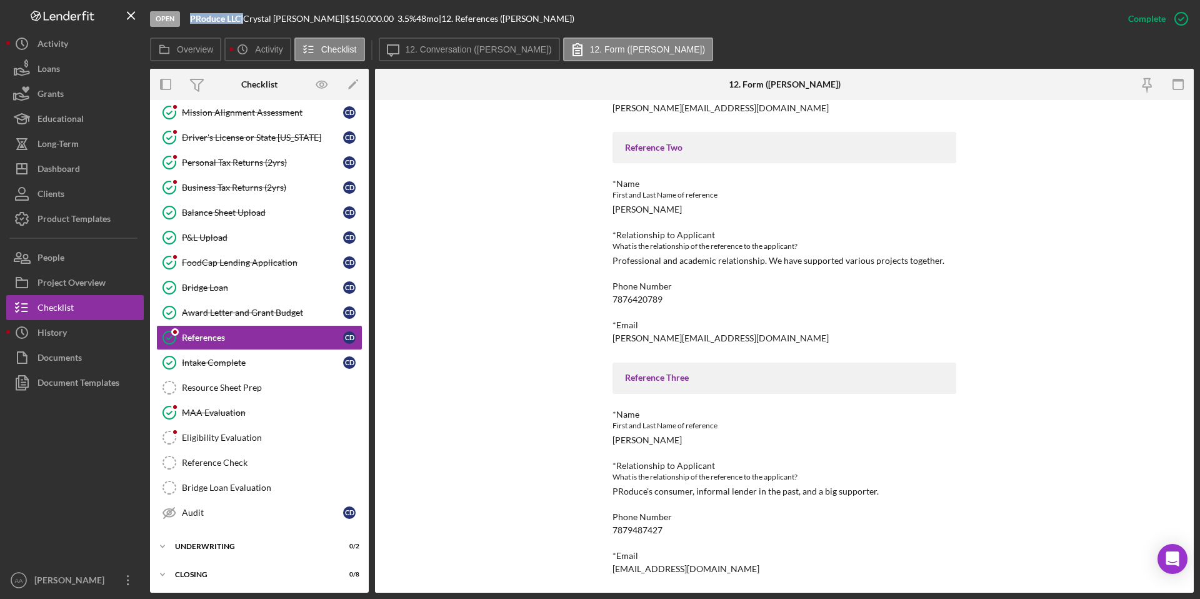
click at [625, 570] on div "[EMAIL_ADDRESS][DOMAIN_NAME]" at bounding box center [686, 569] width 147 height 10
copy div "[EMAIL_ADDRESS][DOMAIN_NAME] Logo-Reversed Created with Sketch. Icon/Menu Close…"
click at [206, 19] on b "PRoduce LLC" at bounding box center [215, 18] width 51 height 11
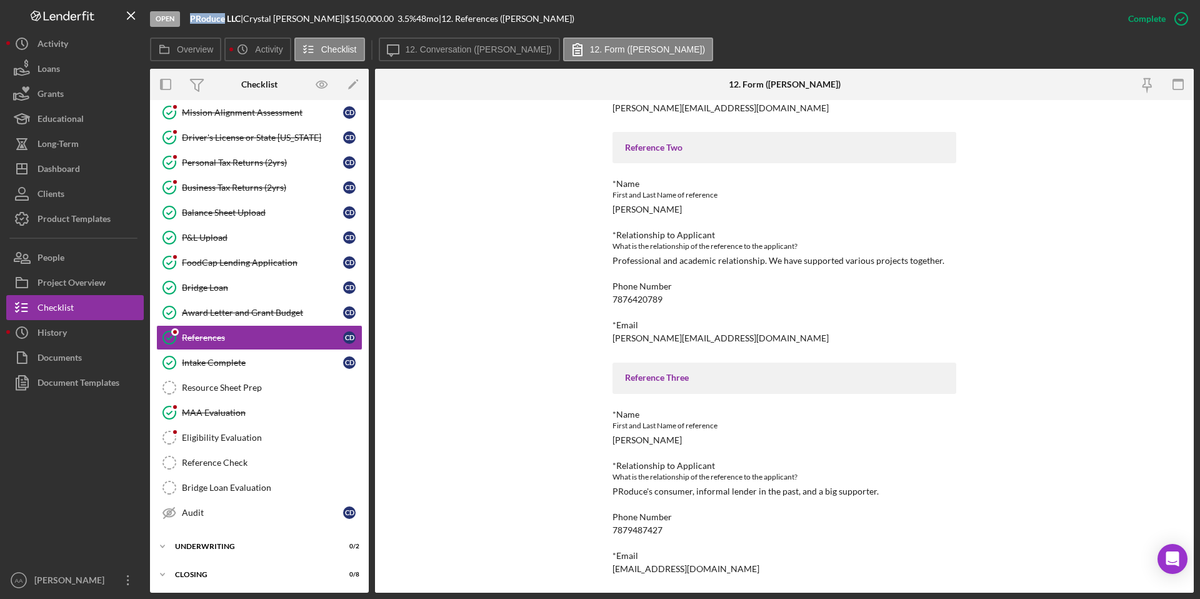
click at [206, 19] on b "PRoduce LLC" at bounding box center [215, 18] width 51 height 11
copy div "PRoduce LLC |"
click at [70, 172] on div "Dashboard" at bounding box center [59, 170] width 43 height 28
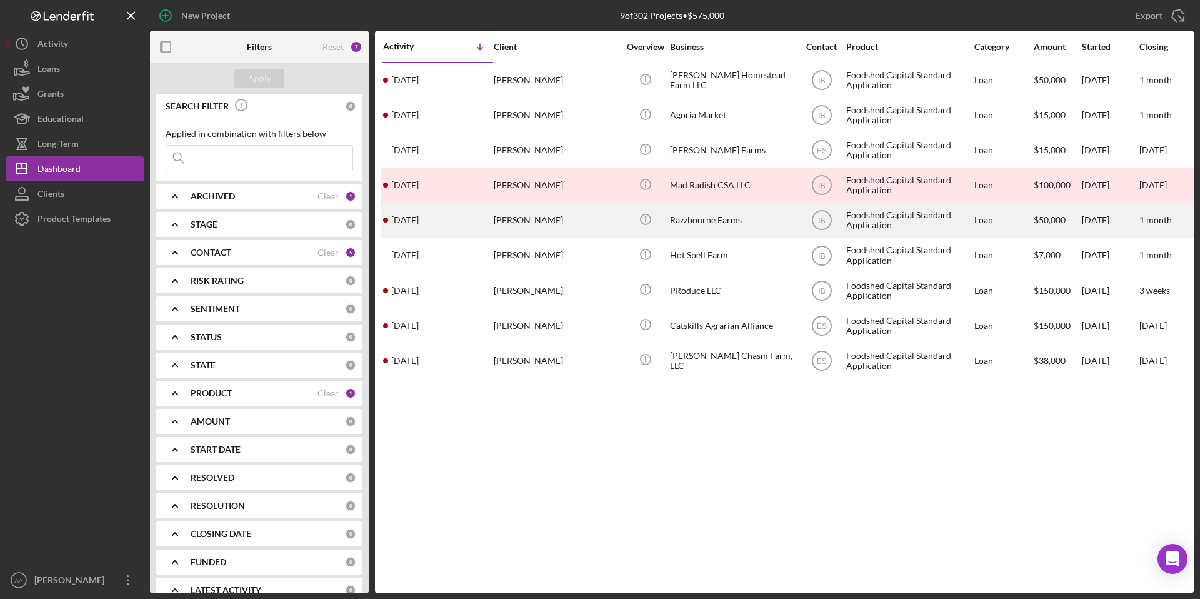
click at [593, 234] on div "[PERSON_NAME]" at bounding box center [556, 220] width 125 height 33
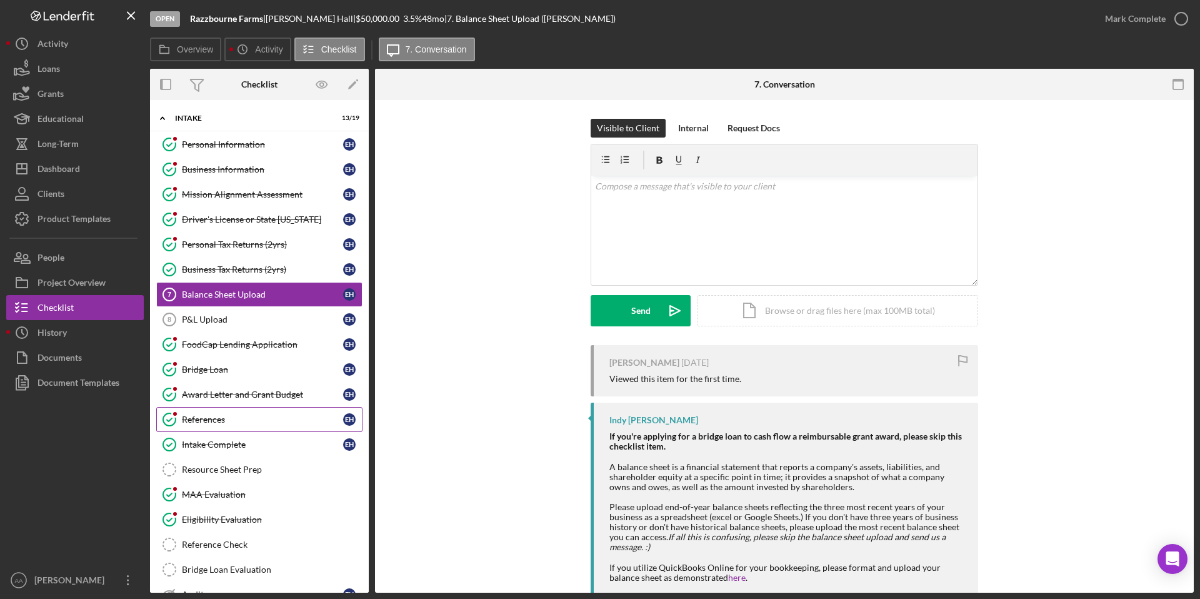
click at [264, 417] on div "References" at bounding box center [262, 419] width 161 height 10
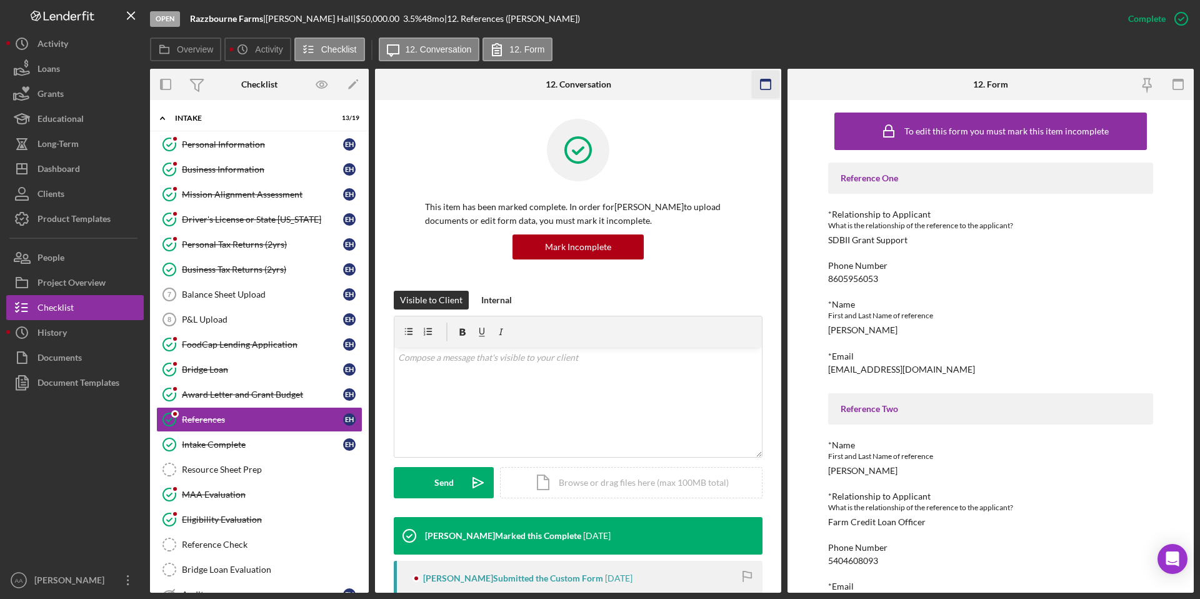
click at [761, 81] on rect "button" at bounding box center [766, 80] width 10 height 3
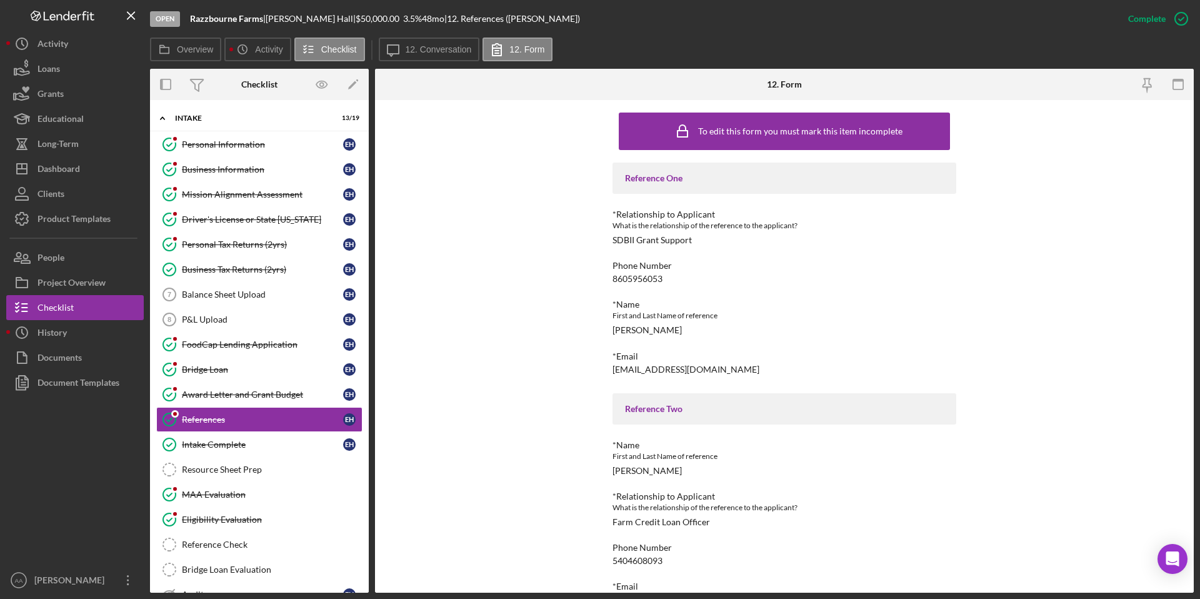
click at [310, 19] on div "[PERSON_NAME] |" at bounding box center [311, 19] width 90 height 10
drag, startPoint x: 311, startPoint y: 18, endPoint x: 272, endPoint y: 17, distance: 38.8
click at [272, 17] on div "[PERSON_NAME] |" at bounding box center [311, 19] width 90 height 10
copy div "[PERSON_NAME]"
click at [264, 18] on div "Razzbourne Farms |" at bounding box center [228, 19] width 76 height 10
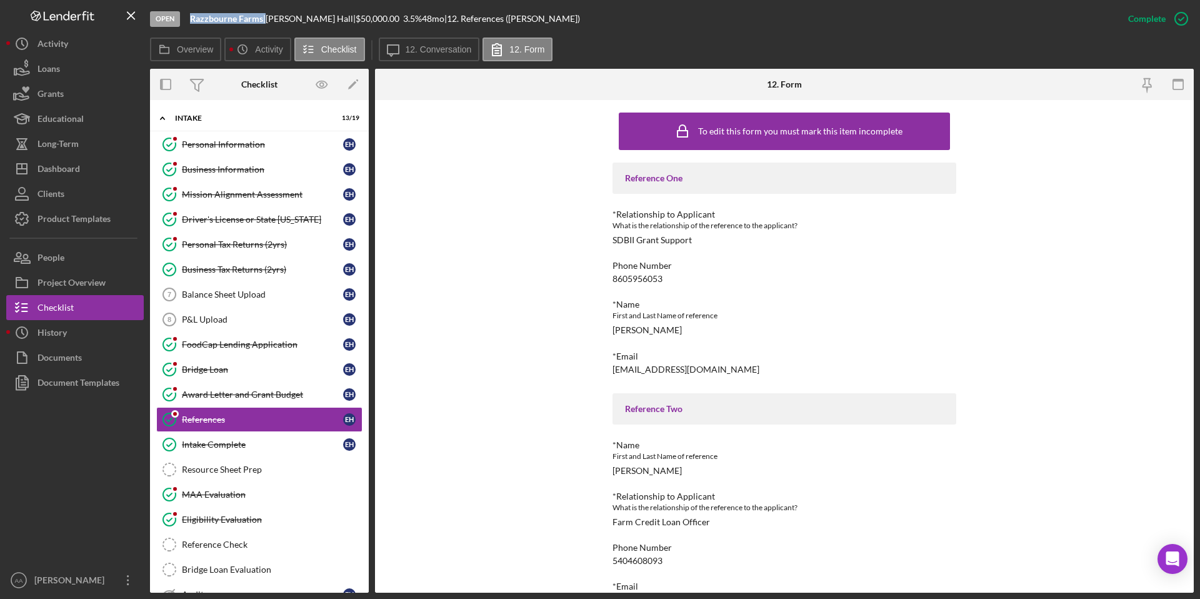
drag, startPoint x: 264, startPoint y: 21, endPoint x: 193, endPoint y: 16, distance: 71.5
click at [193, 16] on div "Razzbourne Farms |" at bounding box center [228, 19] width 76 height 10
click at [631, 371] on div "[EMAIL_ADDRESS][DOMAIN_NAME]" at bounding box center [686, 369] width 147 height 10
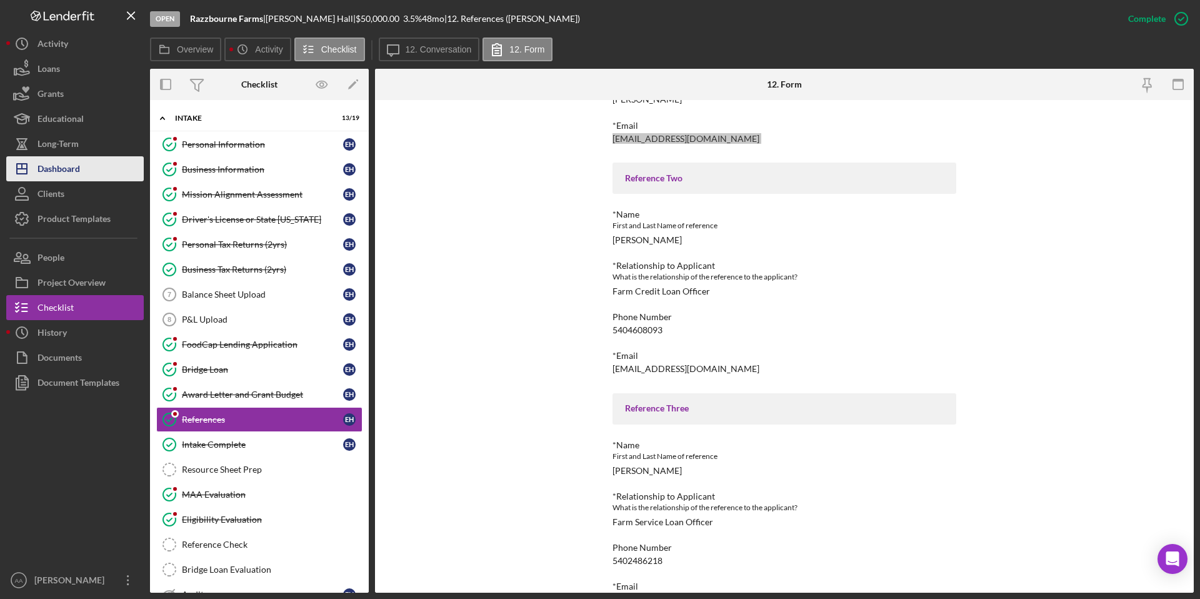
scroll to position [261, 0]
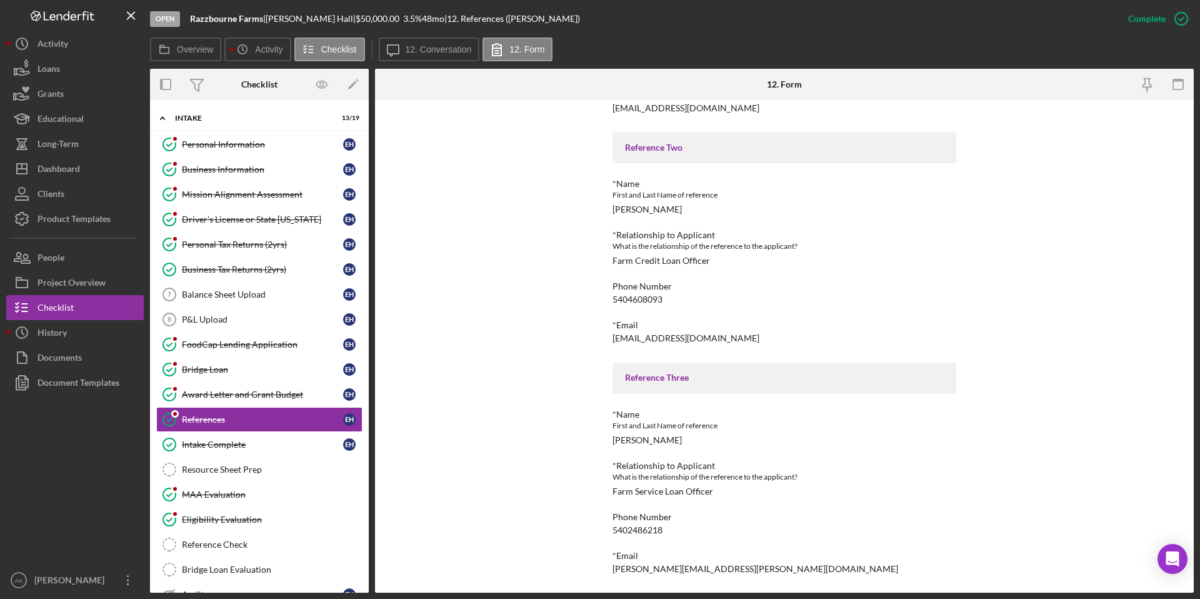
click at [621, 209] on div "[PERSON_NAME]" at bounding box center [647, 209] width 69 height 10
click at [655, 339] on div "[EMAIL_ADDRESS][DOMAIN_NAME]" at bounding box center [686, 338] width 147 height 10
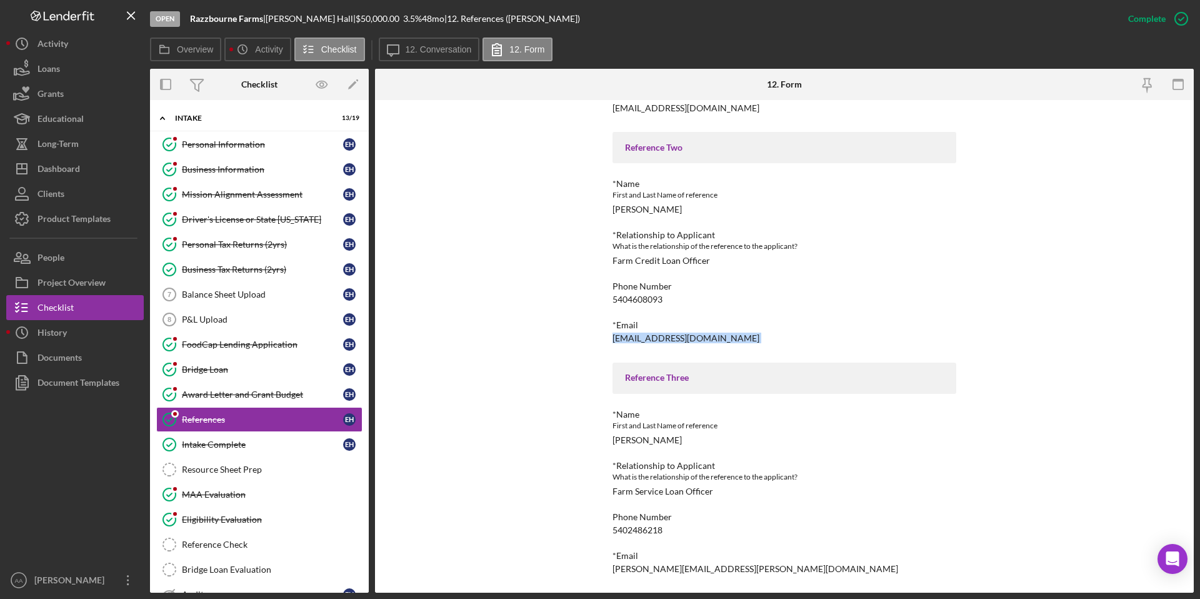
click at [230, 22] on b "Razzbourne Farms" at bounding box center [226, 18] width 73 height 11
click at [250, 21] on b "Razzbourne Farms" at bounding box center [226, 18] width 73 height 11
drag, startPoint x: 265, startPoint y: 19, endPoint x: 193, endPoint y: 17, distance: 72.5
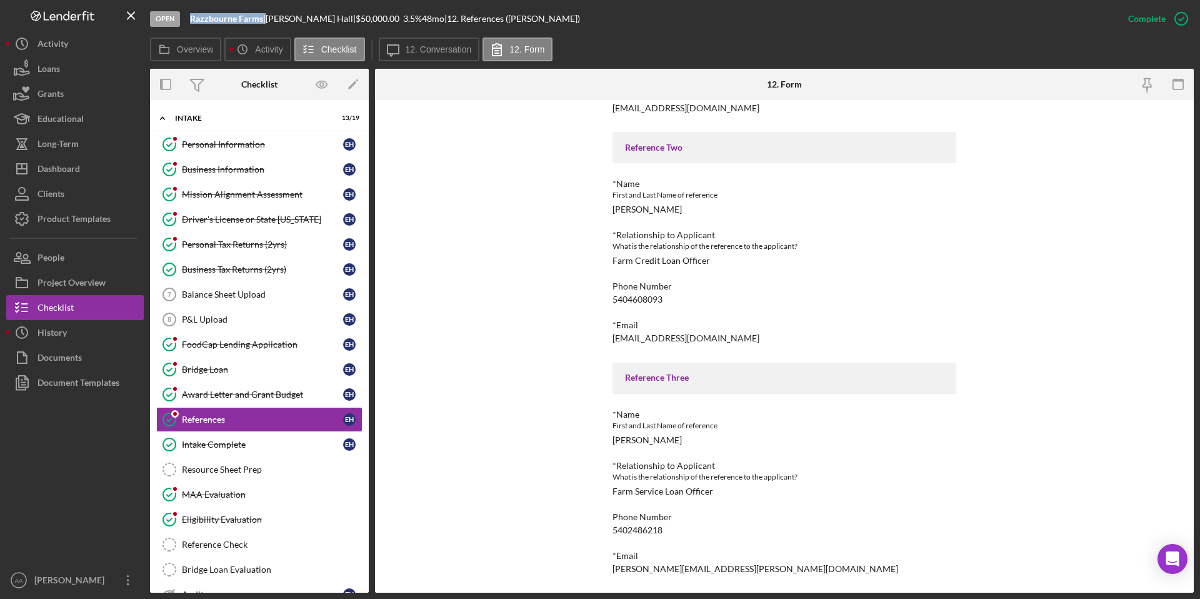
click at [193, 17] on div "Razzbourne Farms |" at bounding box center [228, 19] width 76 height 10
click at [636, 569] on div "[PERSON_NAME][EMAIL_ADDRESS][PERSON_NAME][DOMAIN_NAME]" at bounding box center [756, 569] width 286 height 10
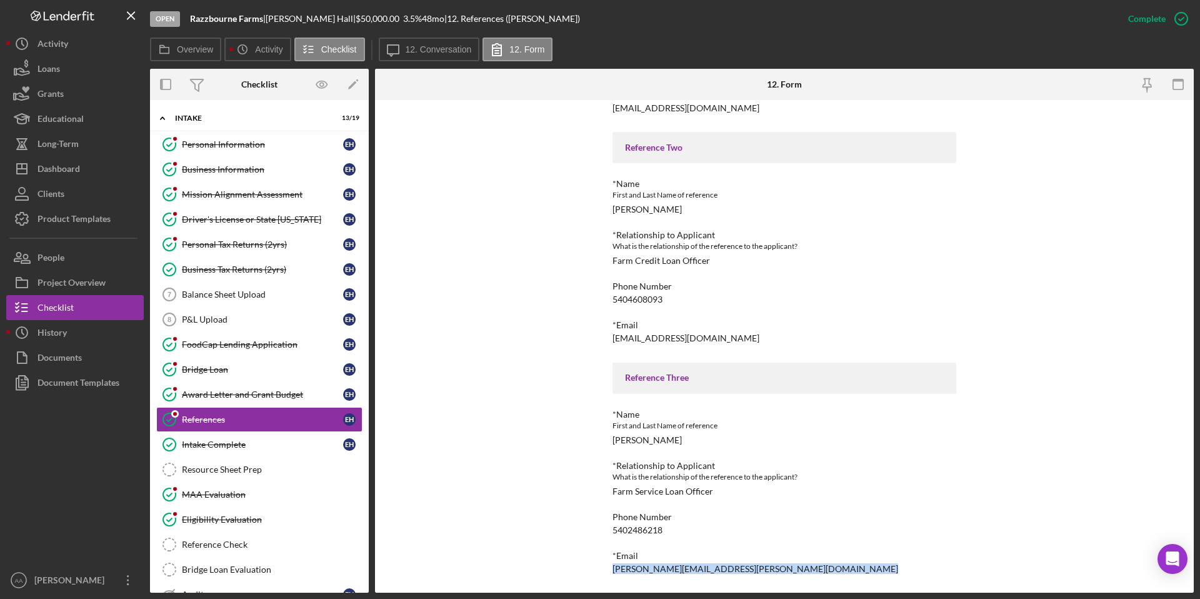
click at [636, 569] on div "[PERSON_NAME][EMAIL_ADDRESS][PERSON_NAME][DOMAIN_NAME]" at bounding box center [756, 569] width 286 height 10
click at [255, 23] on b "Razzbourne Farms" at bounding box center [226, 18] width 73 height 11
drag, startPoint x: 264, startPoint y: 19, endPoint x: 189, endPoint y: 19, distance: 75.0
click at [189, 19] on div "Open Razzbourne Farms | [PERSON_NAME] | $50,000.00 3.5 % 48 mo | 12. References…" at bounding box center [633, 19] width 966 height 38
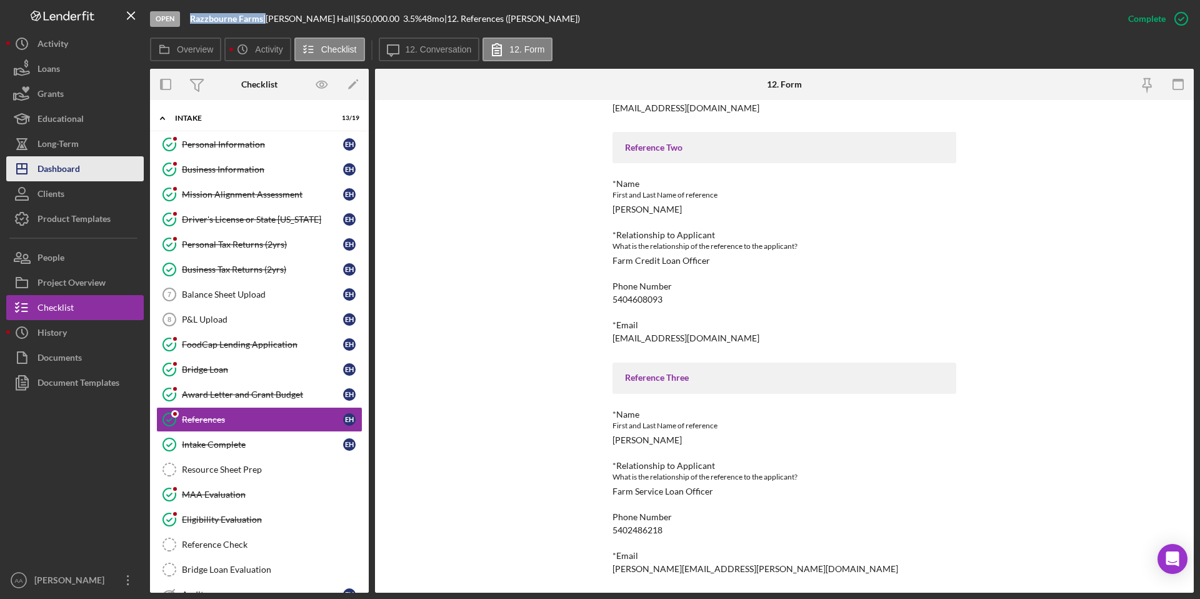
click at [82, 174] on button "Icon/Dashboard Dashboard" at bounding box center [75, 168] width 138 height 25
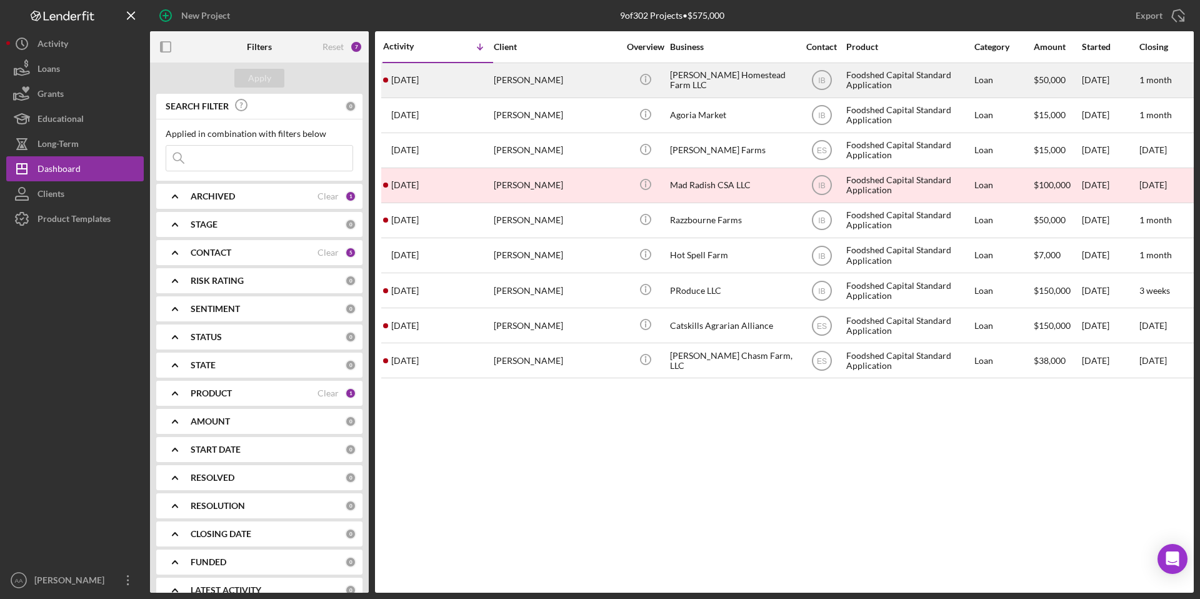
click at [756, 82] on div "[PERSON_NAME] Homestead Farm LLC" at bounding box center [732, 80] width 125 height 33
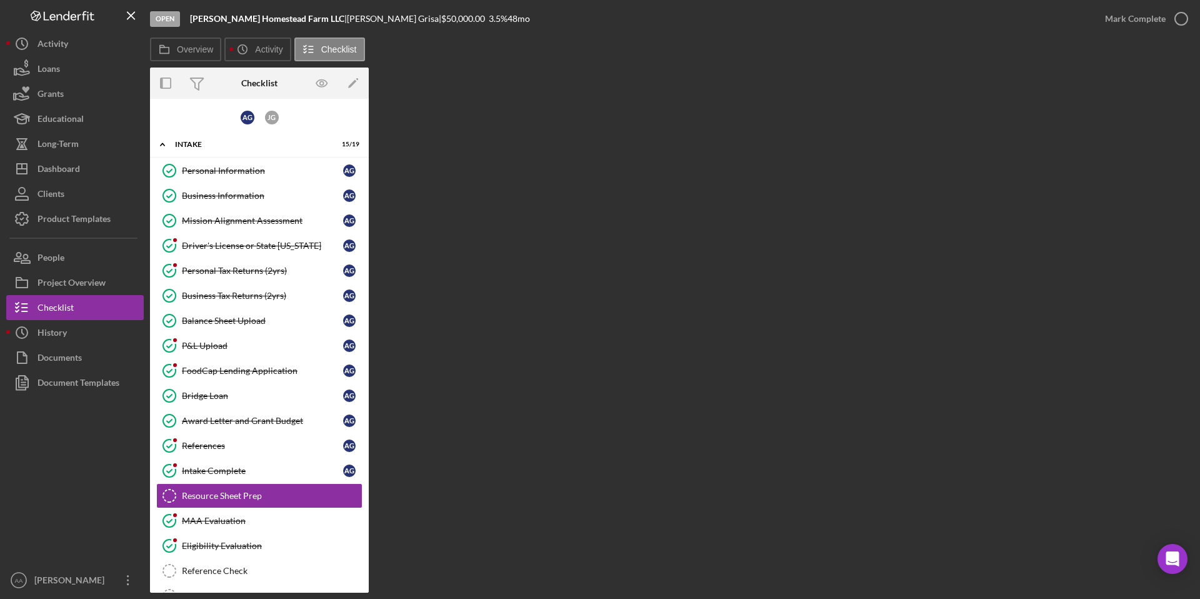
scroll to position [109, 0]
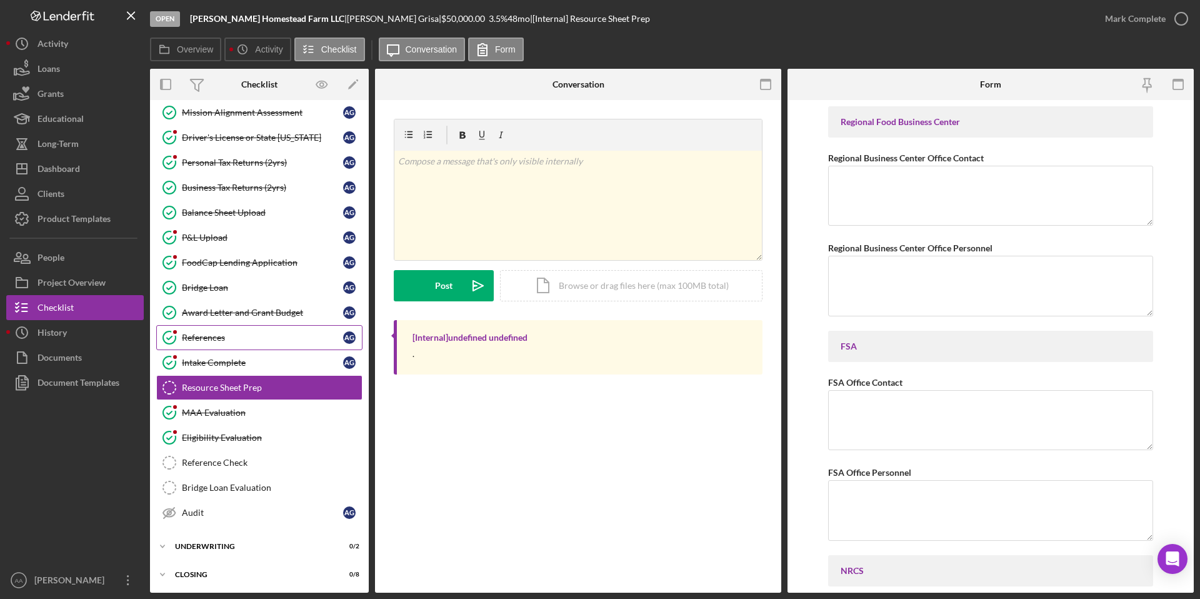
click at [252, 336] on div "References" at bounding box center [262, 338] width 161 height 10
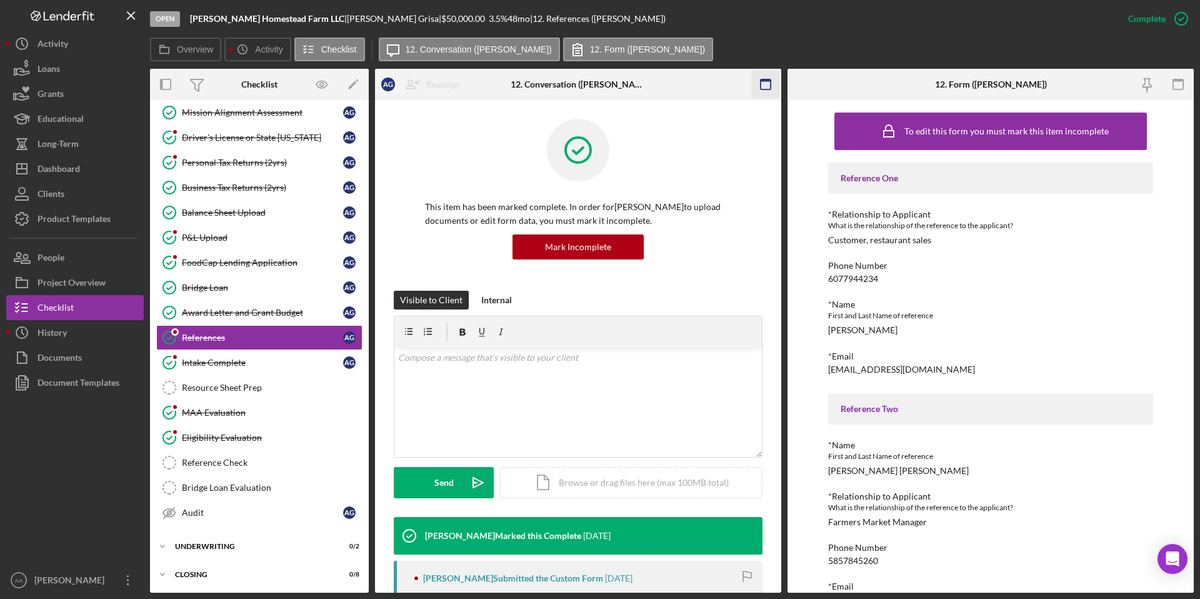
click at [762, 83] on icon "button" at bounding box center [766, 85] width 28 height 28
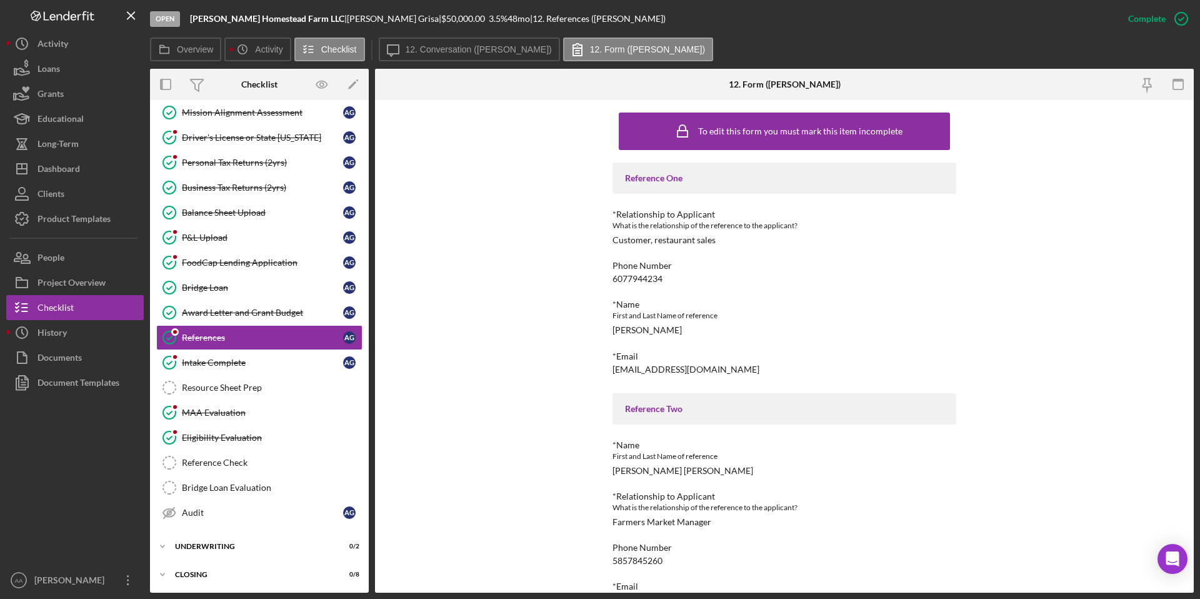
click at [707, 374] on div "Reference One *Relationship to Applicant What is the relationship of the refere…" at bounding box center [785, 499] width 344 height 673
click at [707, 371] on div "[EMAIL_ADDRESS][DOMAIN_NAME]" at bounding box center [686, 369] width 147 height 10
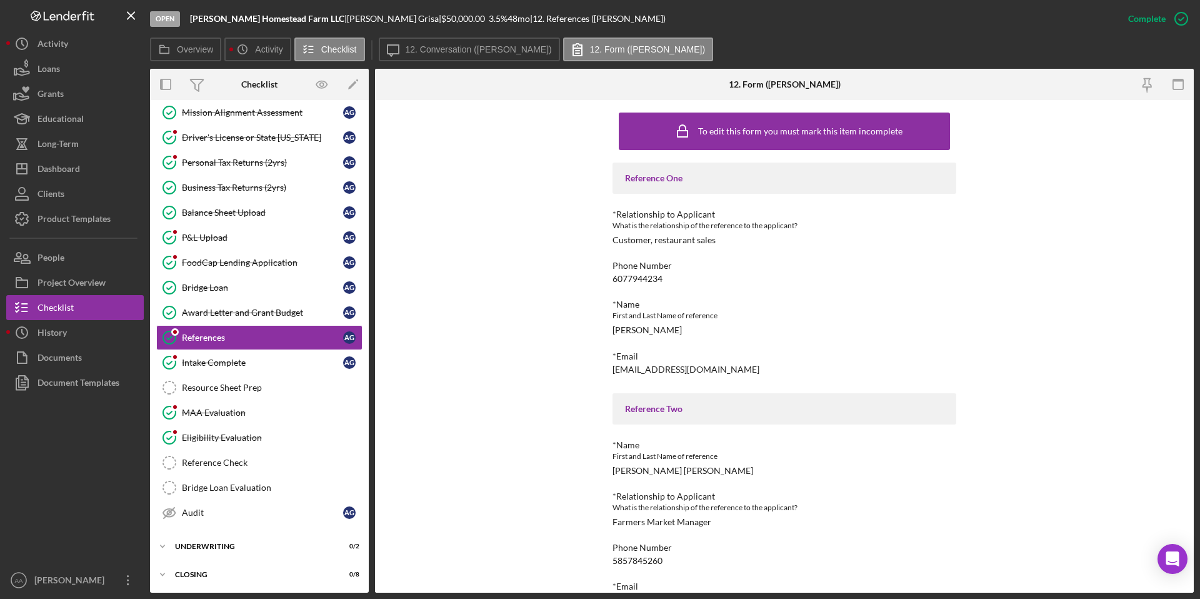
click at [291, 19] on b "[PERSON_NAME] Homestead Farm LLC" at bounding box center [267, 18] width 154 height 11
drag, startPoint x: 304, startPoint y: 19, endPoint x: 193, endPoint y: 18, distance: 110.7
click at [193, 18] on div "[PERSON_NAME] Homestead Farm LLC |" at bounding box center [268, 19] width 157 height 10
click at [280, 19] on b "[PERSON_NAME] Homestead Farm LLC" at bounding box center [267, 18] width 154 height 11
drag, startPoint x: 304, startPoint y: 19, endPoint x: 188, endPoint y: 16, distance: 117.0
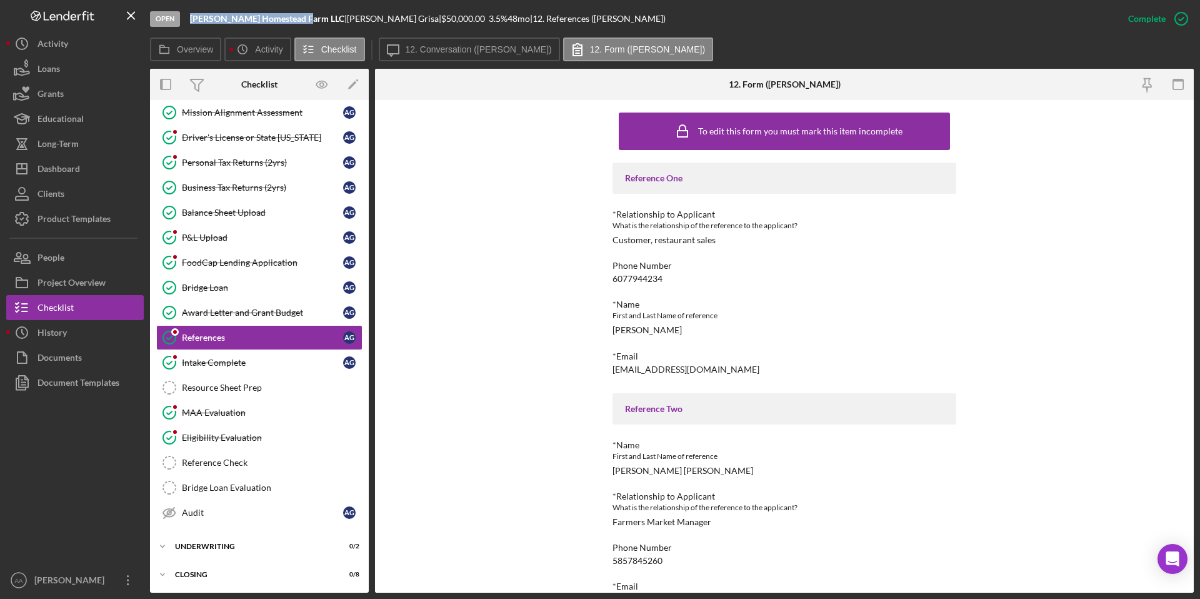
click at [188, 16] on div "Open [PERSON_NAME] Homestead Farm LLC | [PERSON_NAME] | $50,000.00 3.5 % 48 mo …" at bounding box center [633, 19] width 966 height 38
click at [347, 20] on div "[PERSON_NAME] |" at bounding box center [394, 19] width 94 height 10
drag, startPoint x: 368, startPoint y: 20, endPoint x: 314, endPoint y: 19, distance: 53.8
click at [347, 19] on div "[PERSON_NAME] |" at bounding box center [394, 19] width 94 height 10
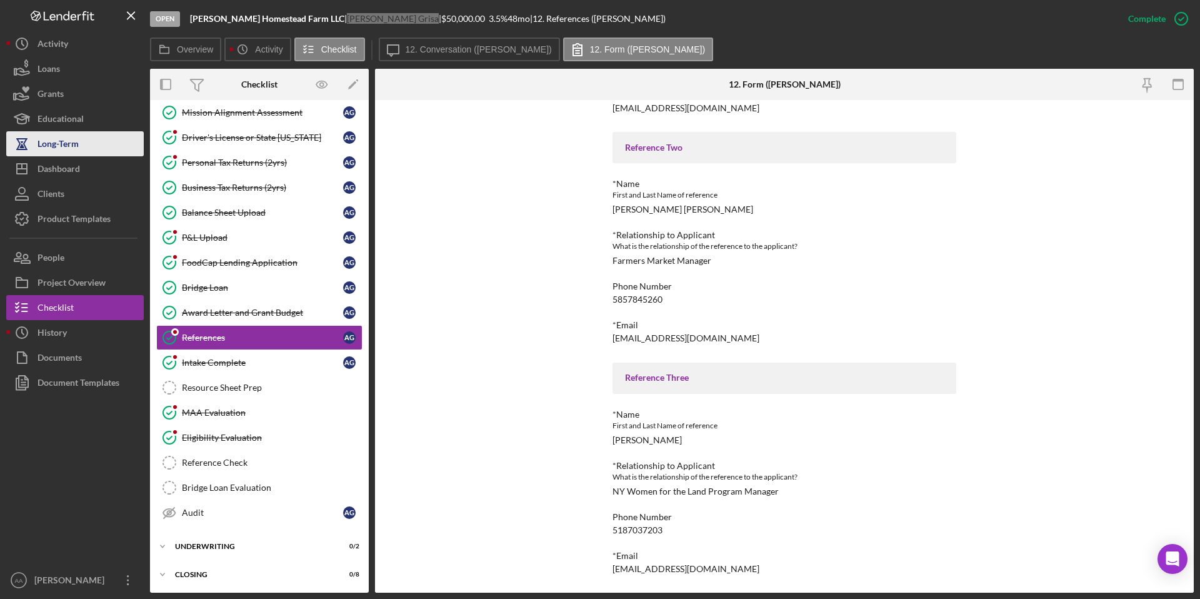
scroll to position [261, 0]
click at [643, 328] on div "*Email" at bounding box center [785, 325] width 344 height 10
click at [641, 338] on div "[EMAIL_ADDRESS][DOMAIN_NAME]" at bounding box center [686, 338] width 147 height 10
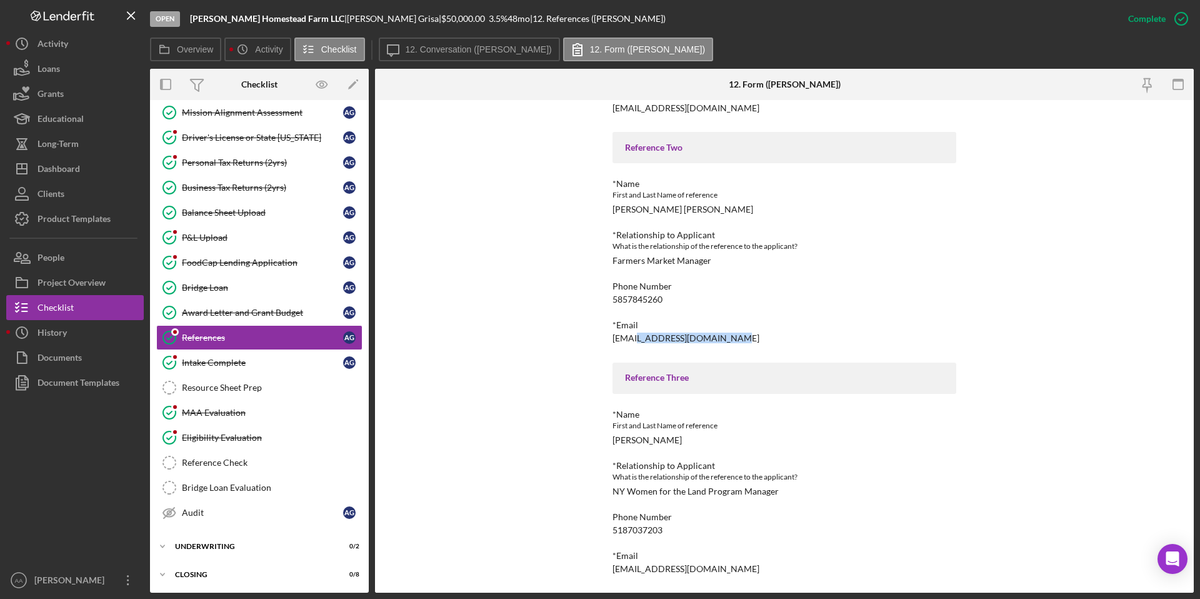
click at [641, 338] on div "[EMAIL_ADDRESS][DOMAIN_NAME]" at bounding box center [686, 338] width 147 height 10
click at [640, 567] on div "[EMAIL_ADDRESS][DOMAIN_NAME]" at bounding box center [686, 569] width 147 height 10
